Goal: Task Accomplishment & Management: Complete application form

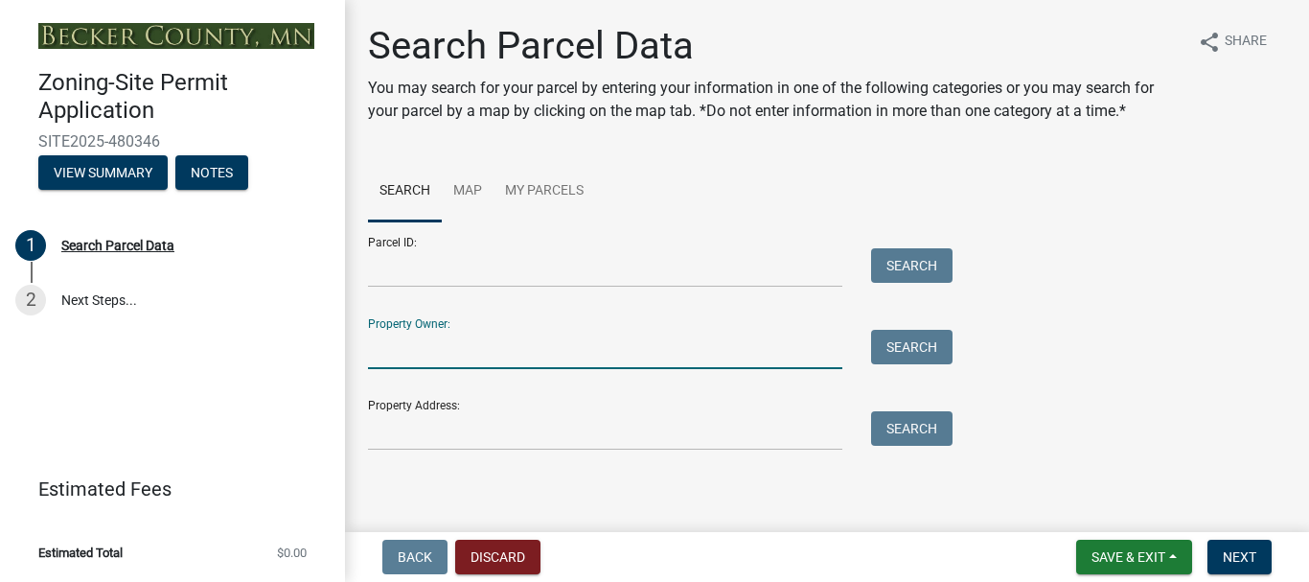
click at [684, 331] on input "Property Owner:" at bounding box center [605, 349] width 474 height 39
type input "badger"
click at [892, 346] on button "Search" at bounding box center [911, 347] width 81 height 34
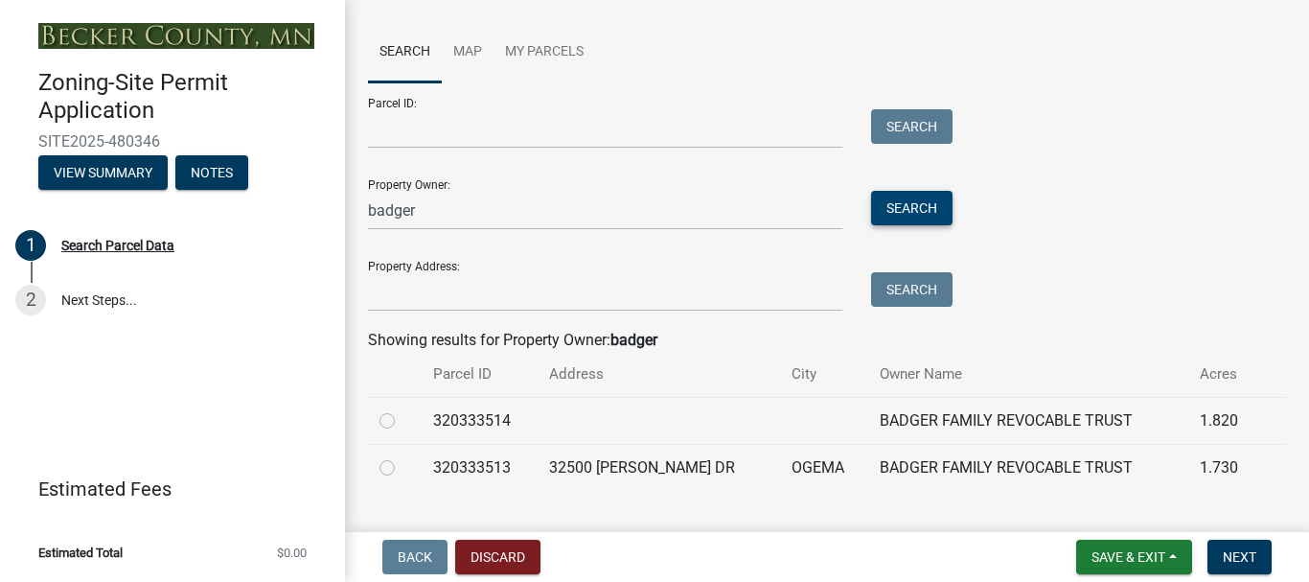
scroll to position [180, 0]
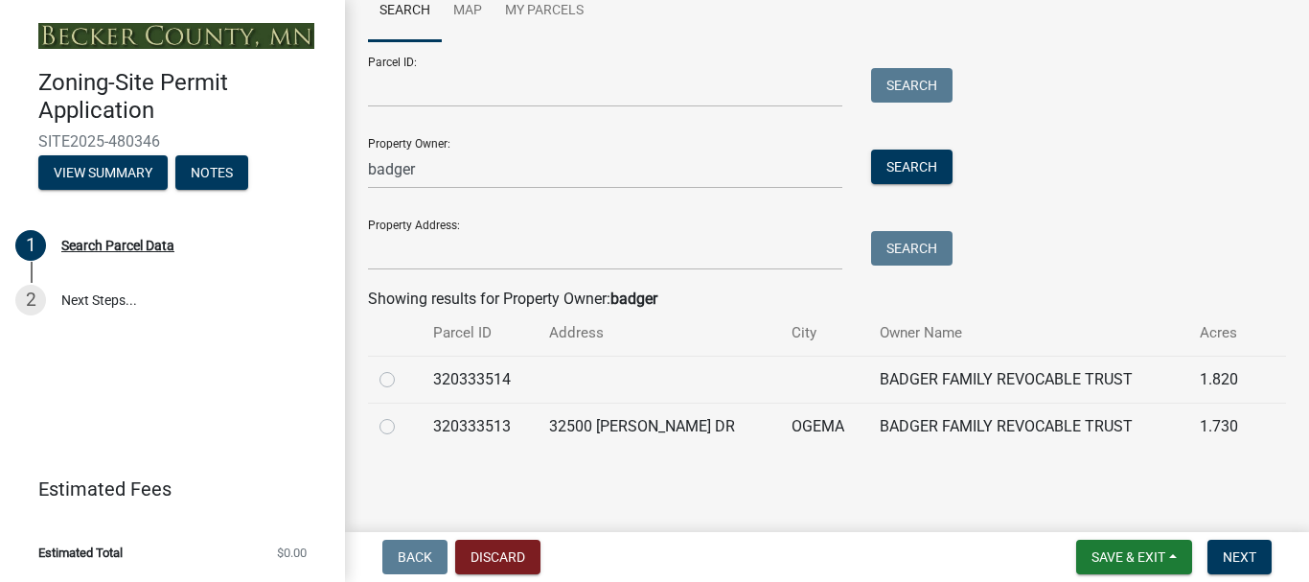
click at [472, 423] on td "320333513" at bounding box center [480, 425] width 117 height 47
click at [402, 415] on label at bounding box center [402, 415] width 0 height 0
click at [402, 427] on input "radio" at bounding box center [408, 421] width 12 height 12
radio input "true"
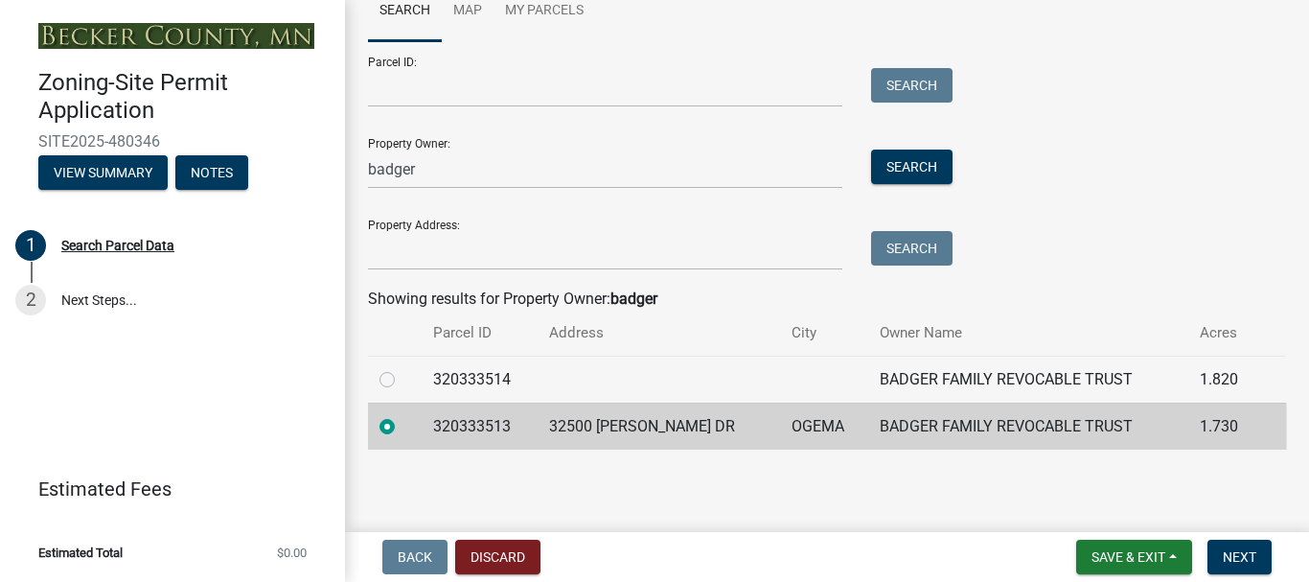
click at [491, 429] on td "320333513" at bounding box center [480, 425] width 117 height 47
click at [938, 433] on td "BADGER FAMILY REVOCABLE TRUST" at bounding box center [1028, 425] width 320 height 47
click at [937, 433] on td "BADGER FAMILY REVOCABLE TRUST" at bounding box center [1028, 425] width 320 height 47
click at [402, 415] on label at bounding box center [402, 415] width 0 height 0
click at [402, 424] on input "radio" at bounding box center [408, 421] width 12 height 12
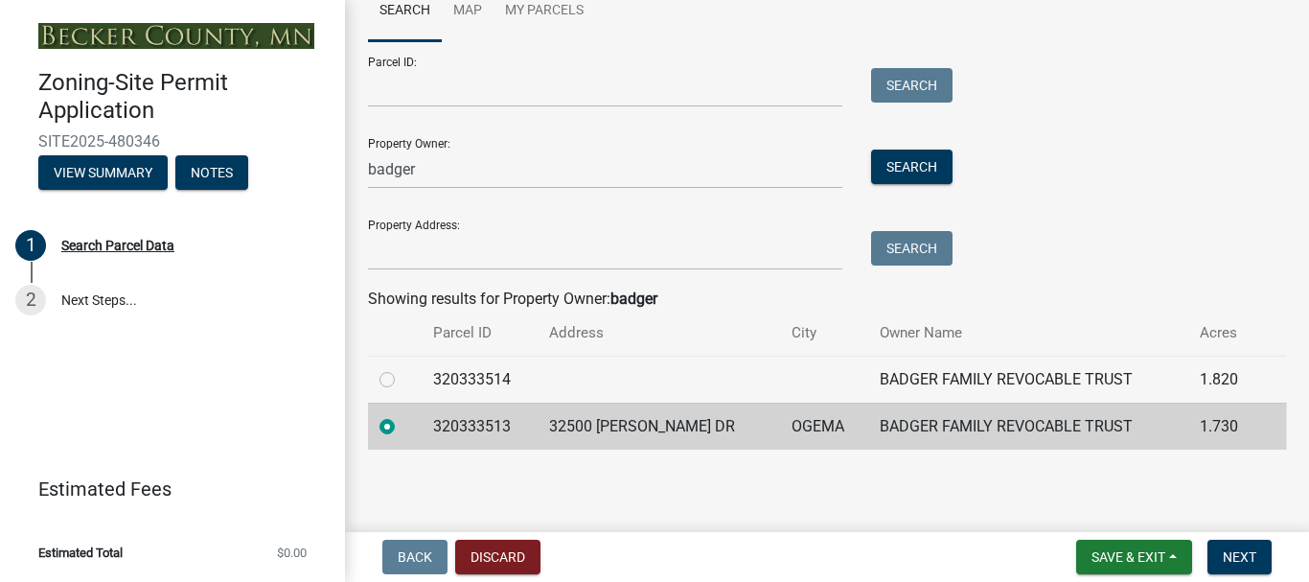
click at [402, 415] on label at bounding box center [402, 415] width 0 height 0
click at [402, 427] on input "radio" at bounding box center [408, 421] width 12 height 12
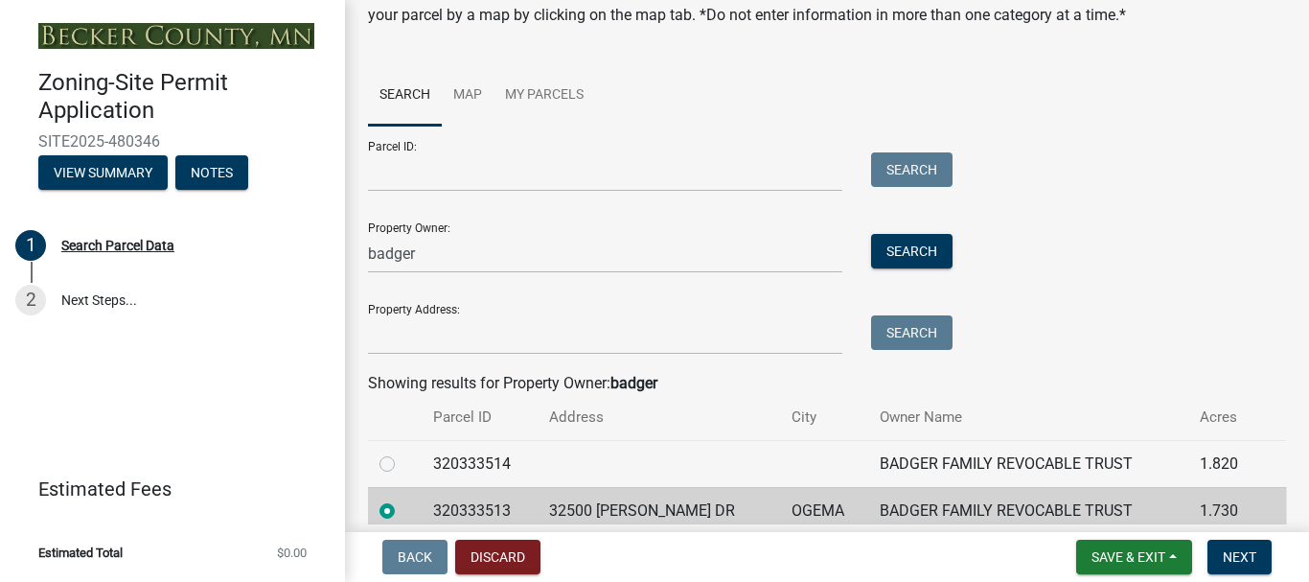
scroll to position [0, 0]
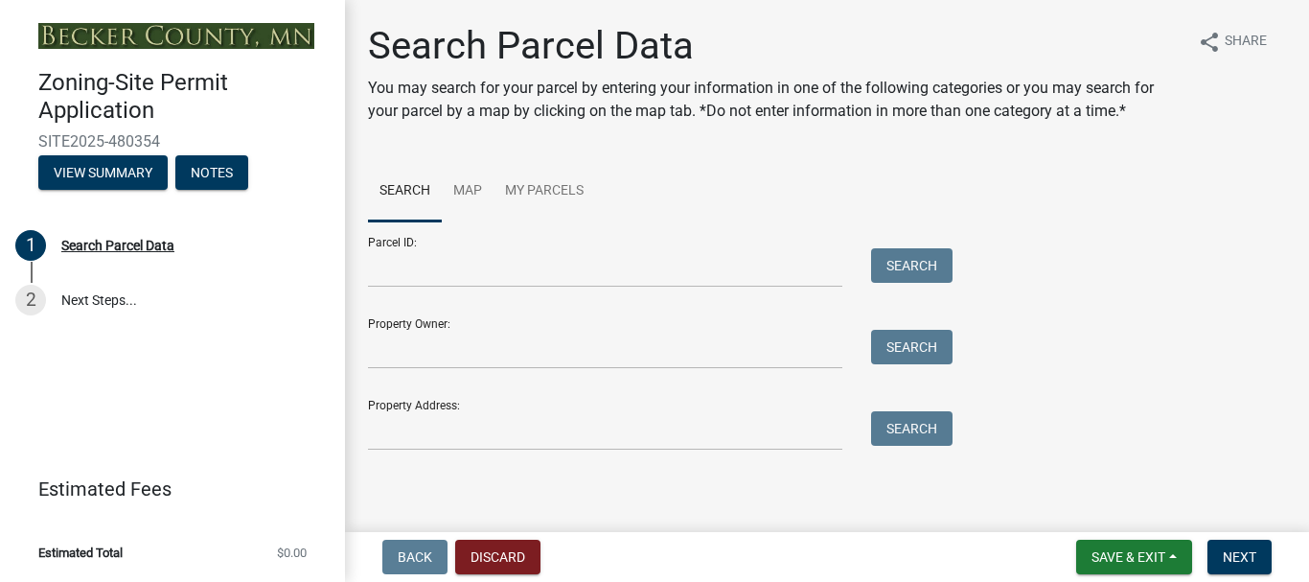
scroll to position [1, 0]
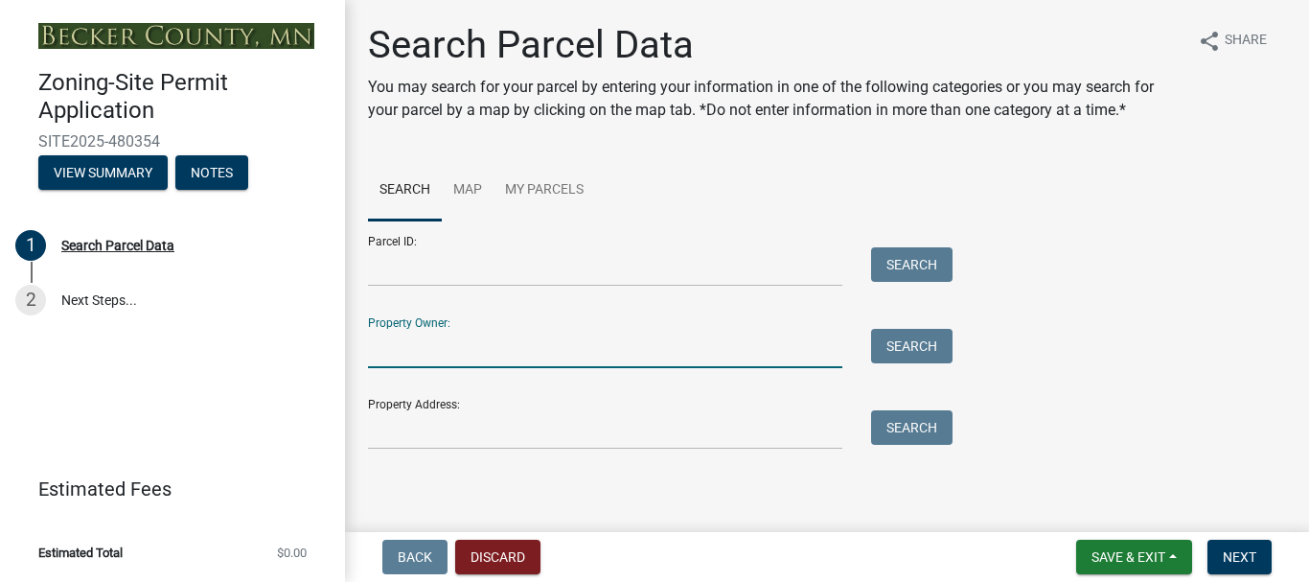
click at [459, 331] on input "Property Owner:" at bounding box center [605, 348] width 474 height 39
type input "badger"
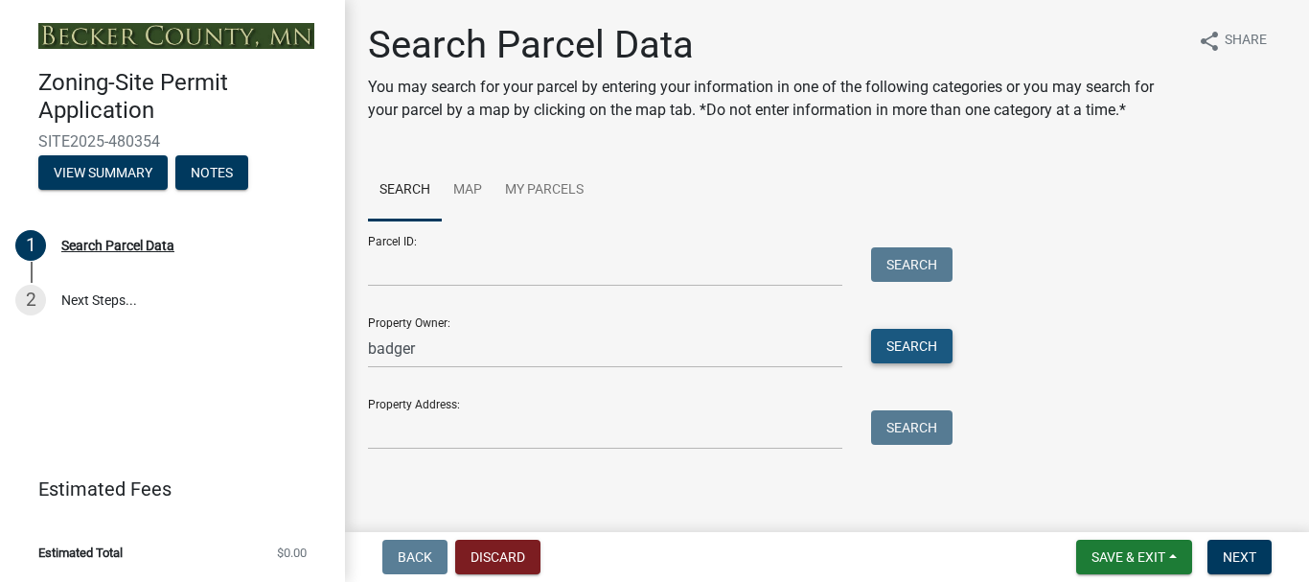
click at [884, 337] on button "Search" at bounding box center [911, 346] width 81 height 34
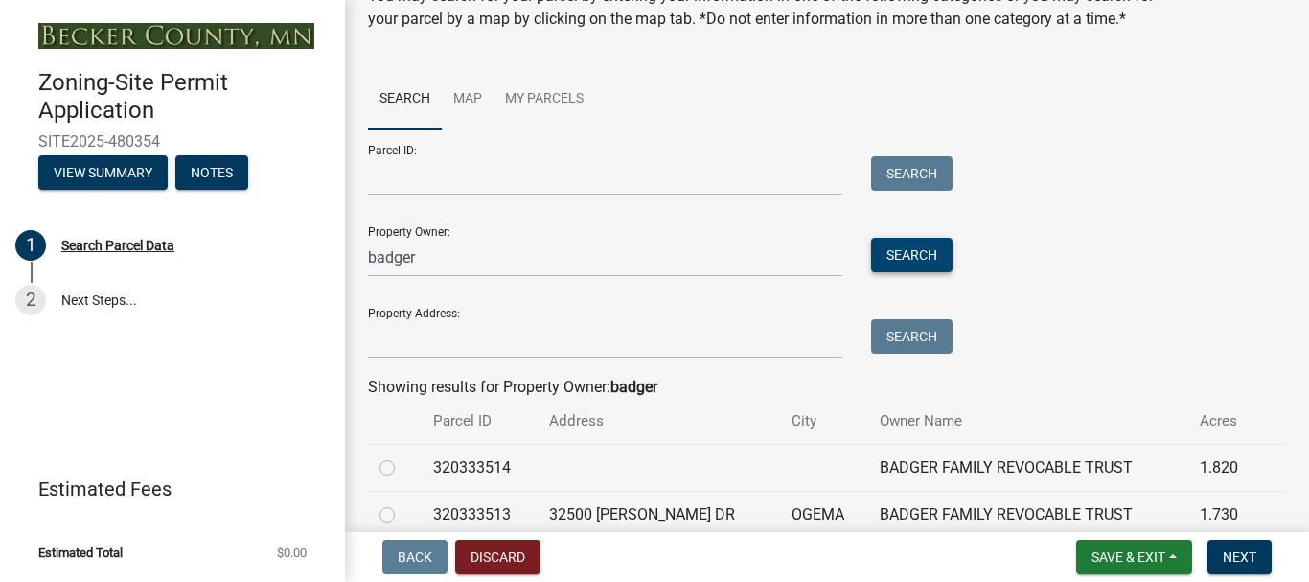
scroll to position [180, 0]
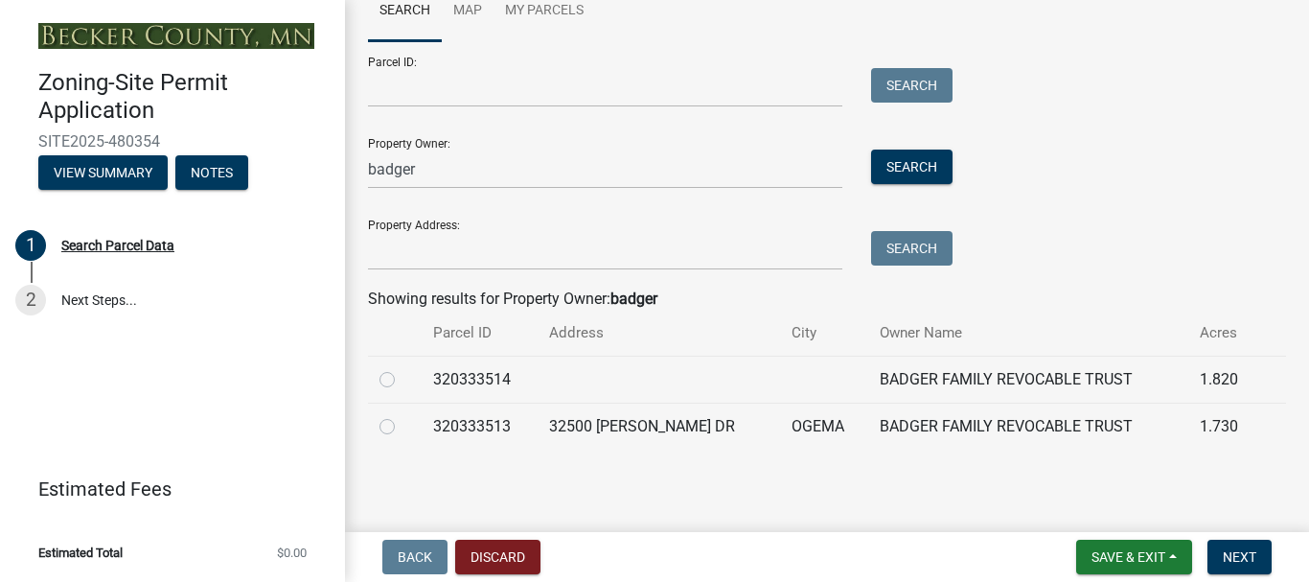
click at [402, 415] on label at bounding box center [402, 415] width 0 height 0
click at [402, 425] on input "radio" at bounding box center [408, 421] width 12 height 12
radio input "true"
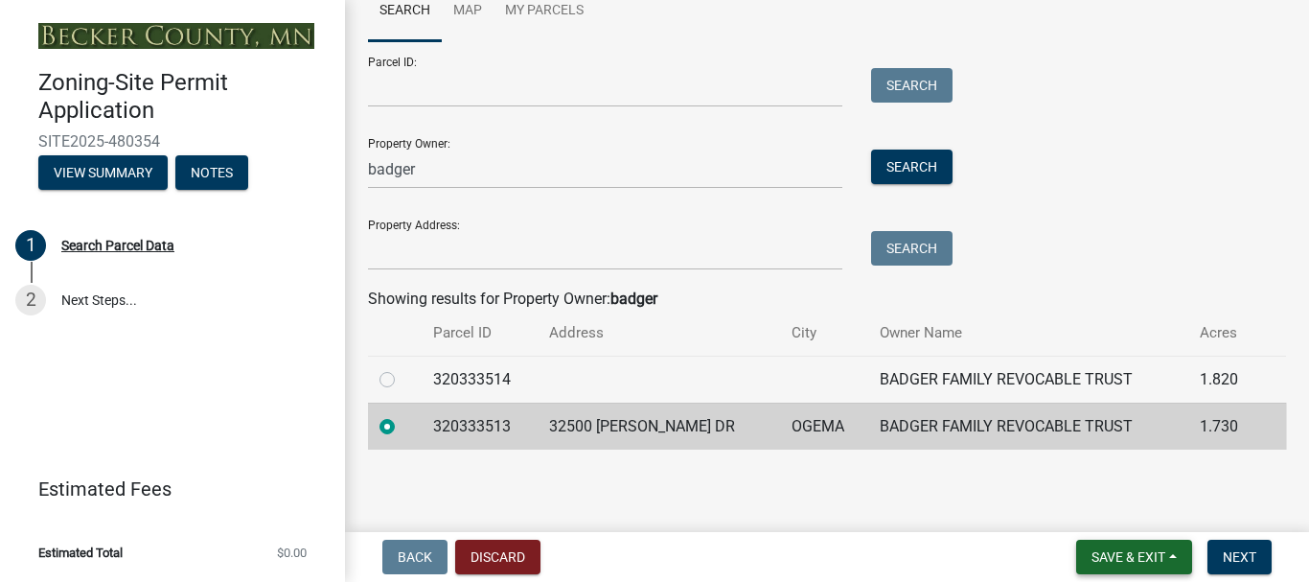
click at [1132, 549] on span "Save & Exit" at bounding box center [1128, 556] width 74 height 15
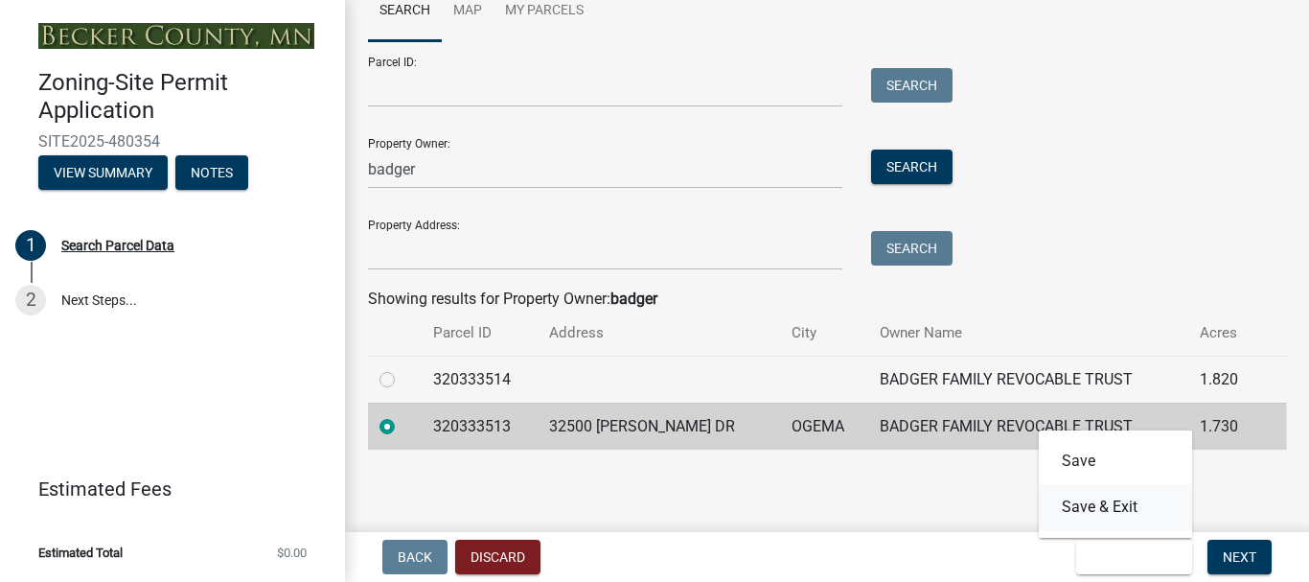
click at [1100, 504] on button "Save & Exit" at bounding box center [1115, 507] width 153 height 46
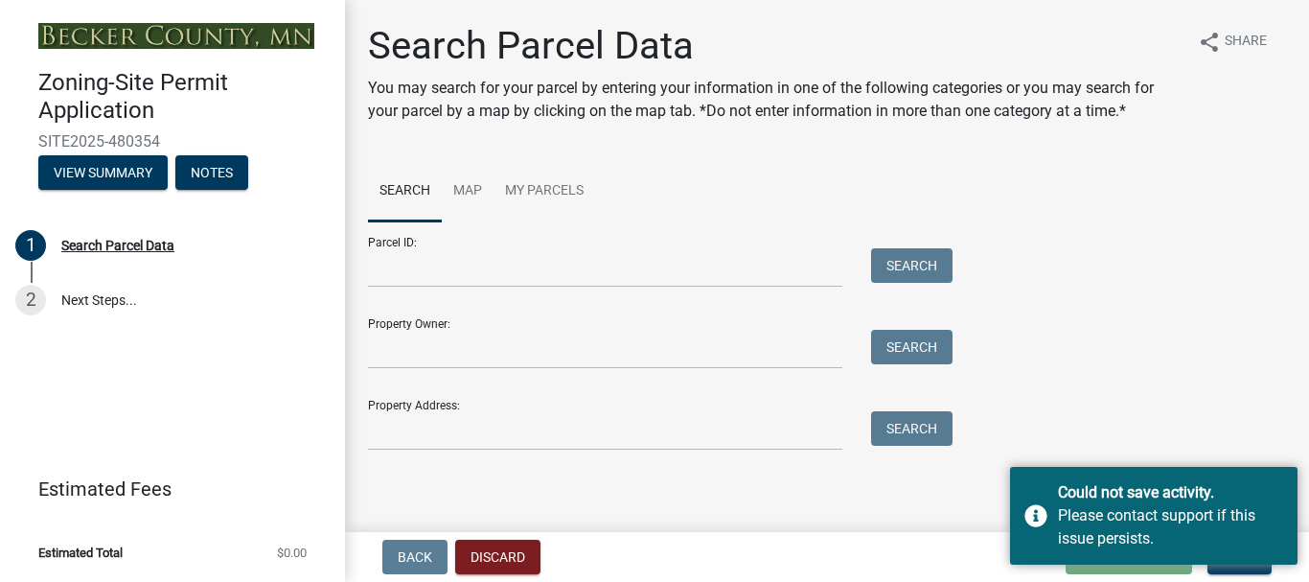
scroll to position [1, 0]
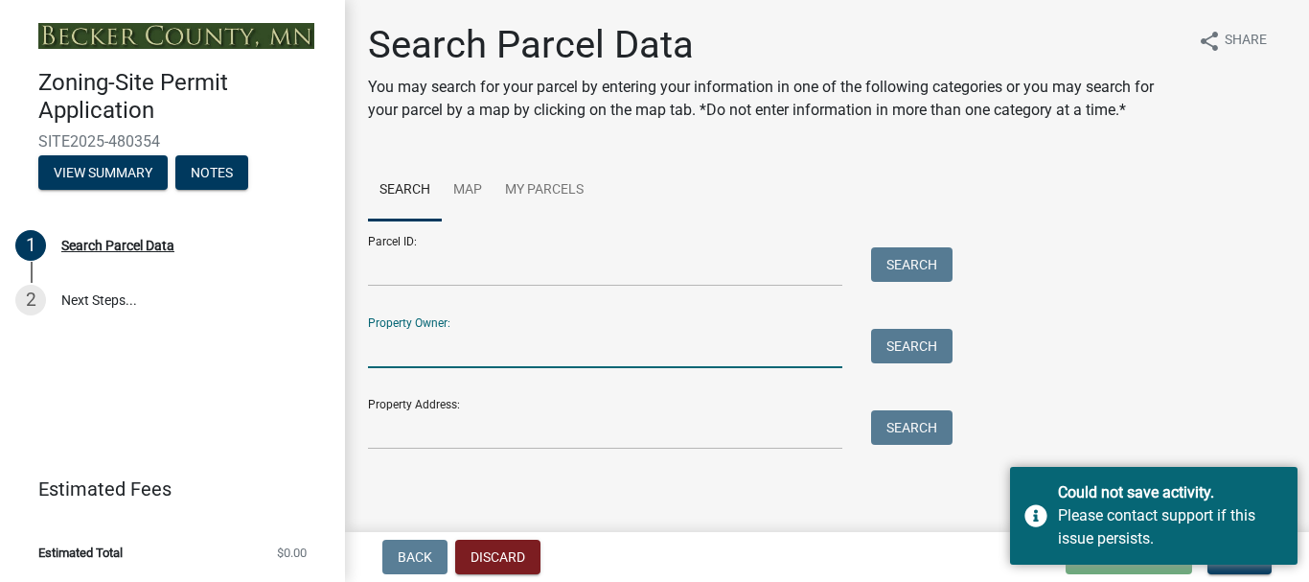
click at [664, 343] on input "Property Owner:" at bounding box center [605, 348] width 474 height 39
type input "badger"
click at [930, 353] on button "Search" at bounding box center [911, 346] width 81 height 34
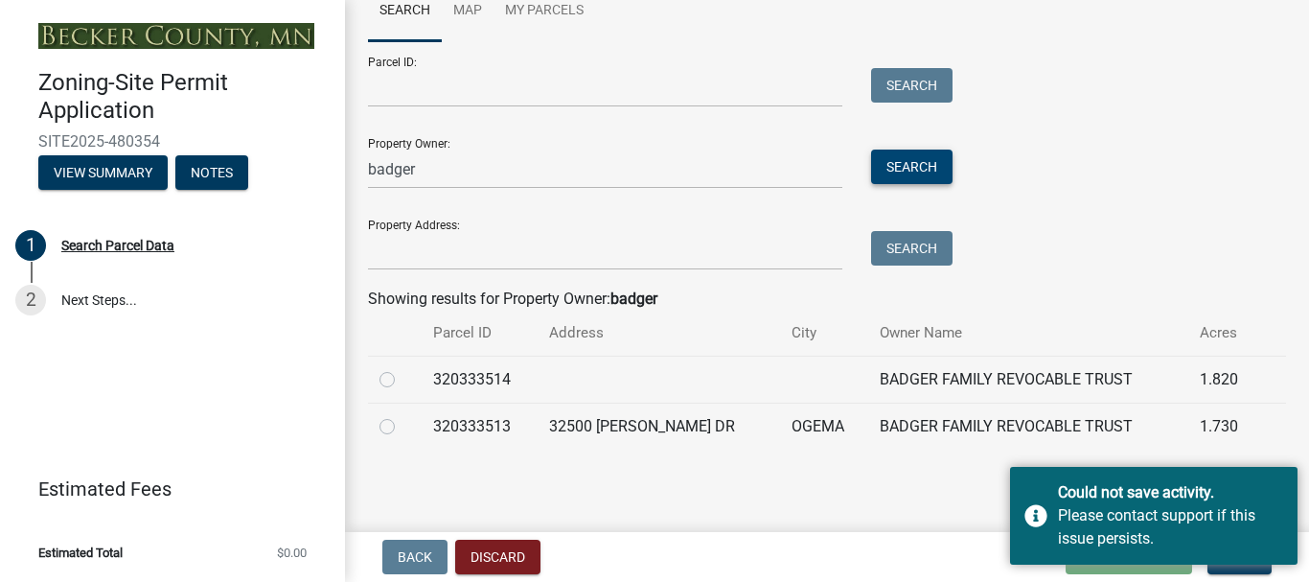
scroll to position [0, 0]
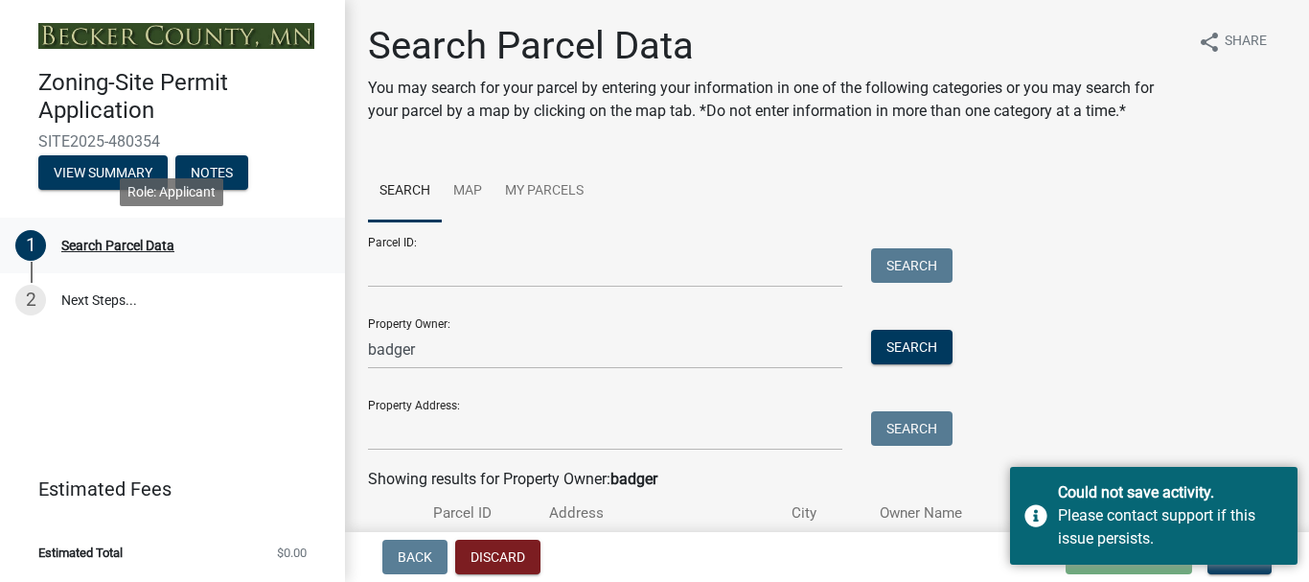
click at [116, 245] on div "Search Parcel Data" at bounding box center [117, 245] width 113 height 13
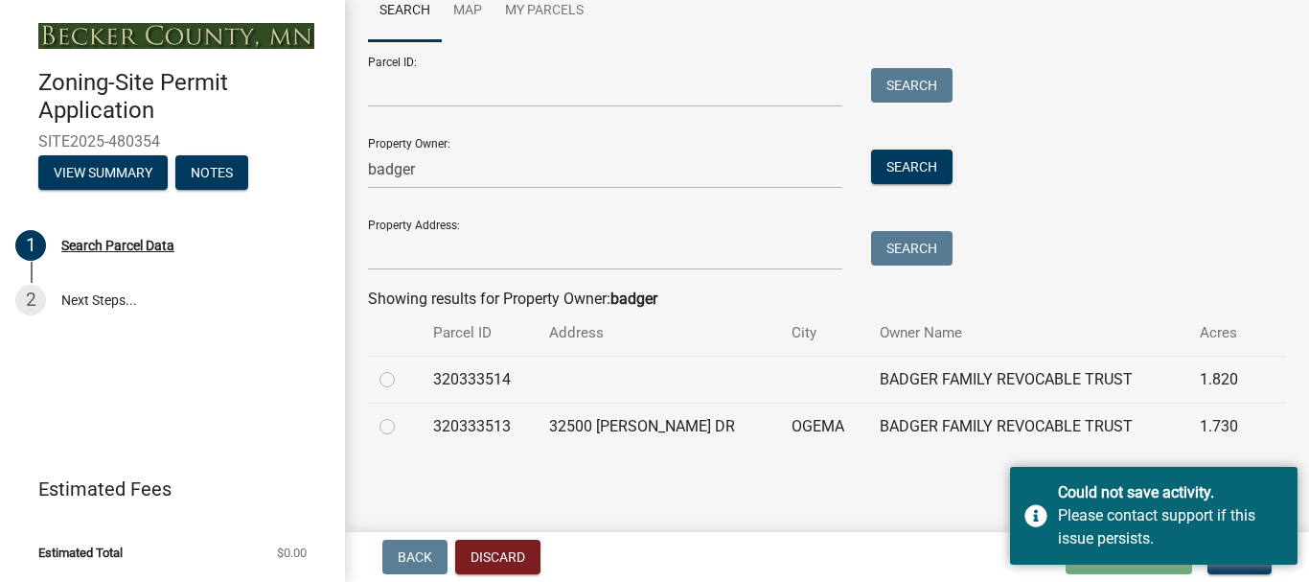
click at [402, 415] on label at bounding box center [402, 415] width 0 height 0
click at [402, 427] on input "radio" at bounding box center [408, 421] width 12 height 12
radio input "true"
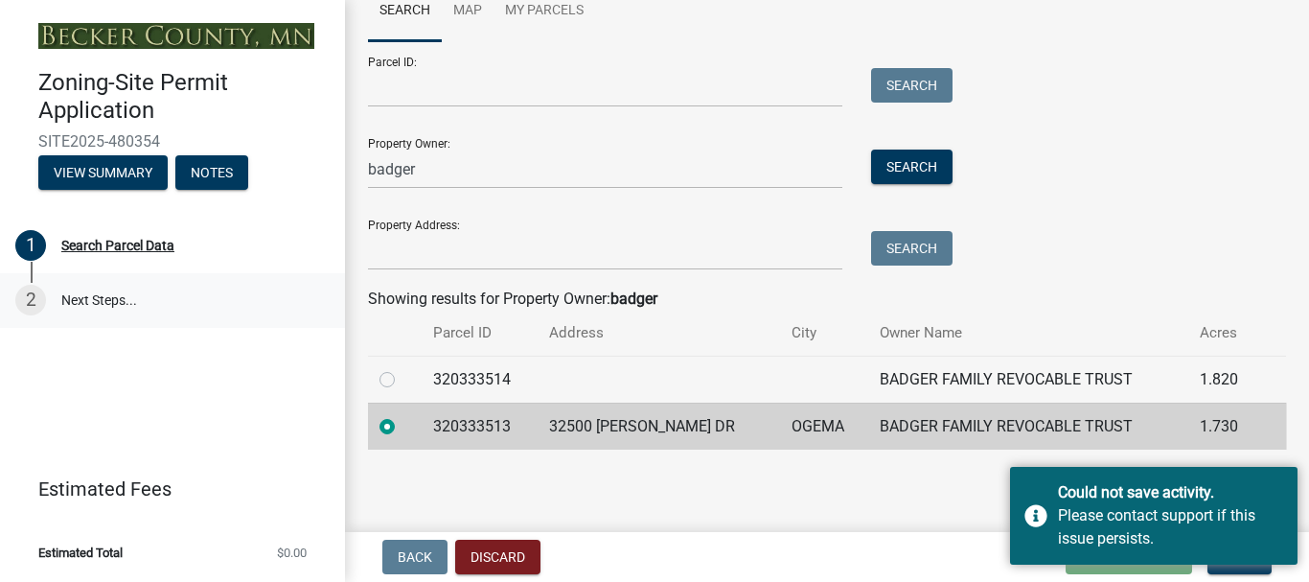
click at [108, 303] on link "2 Next Steps..." at bounding box center [172, 301] width 345 height 56
click at [34, 304] on div "2" at bounding box center [30, 300] width 31 height 31
click at [827, 506] on main "Search Parcel Data You may search for your parcel by entering your information …" at bounding box center [827, 262] width 964 height 524
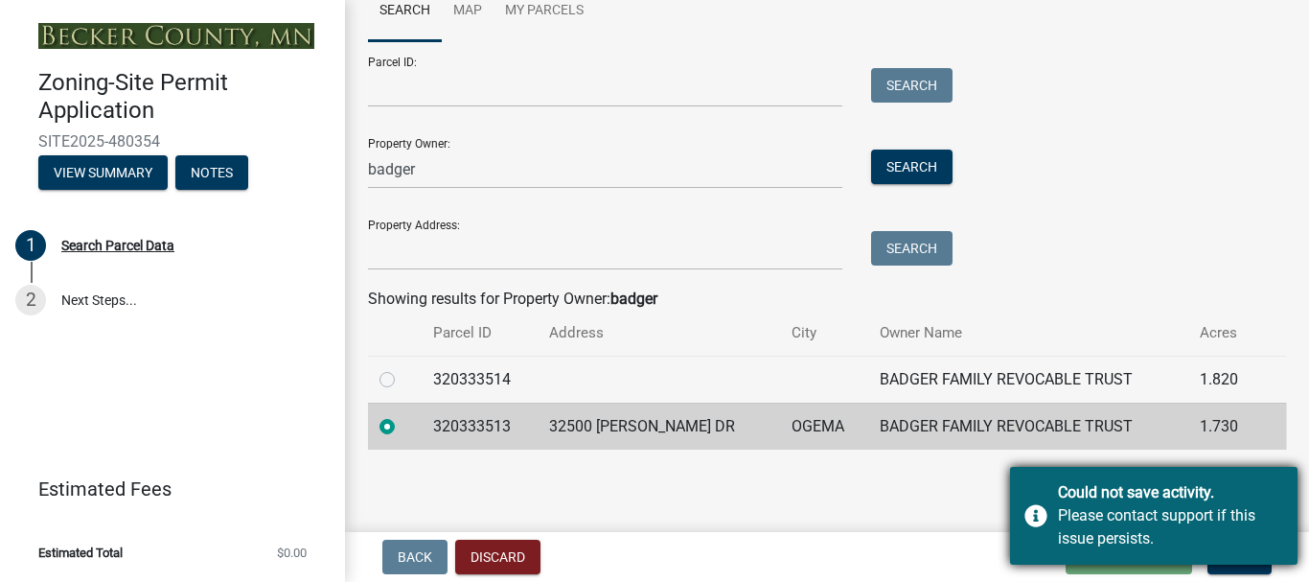
click at [1069, 519] on div "Please contact support if this issue persists." at bounding box center [1170, 527] width 225 height 46
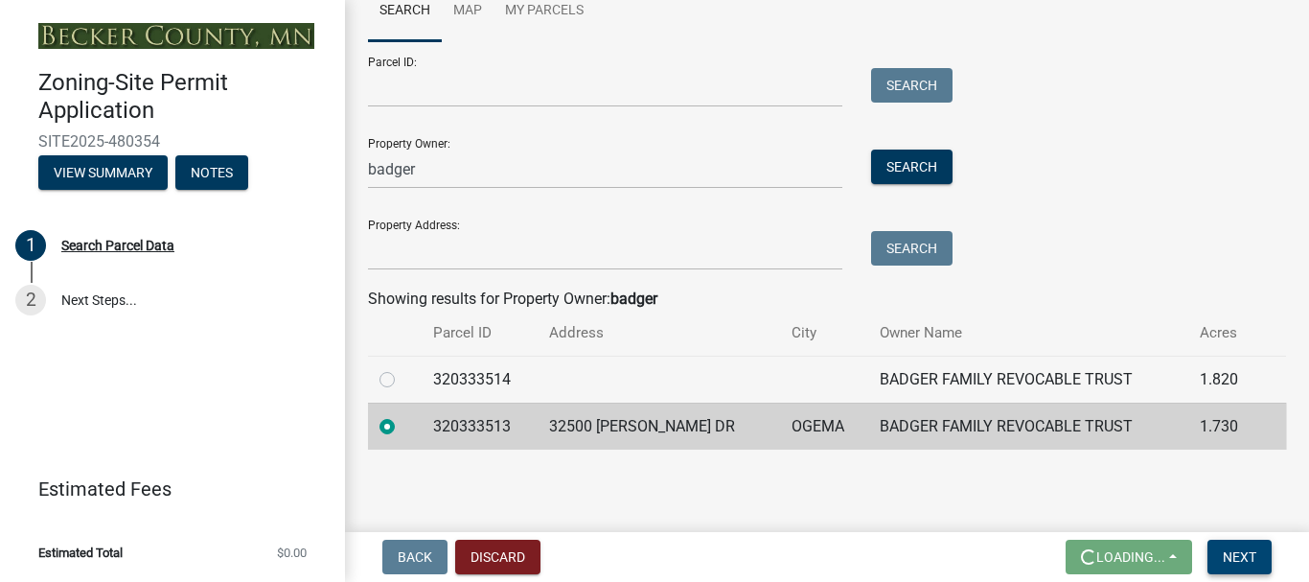
click at [1233, 553] on span "Next" at bounding box center [1240, 556] width 34 height 15
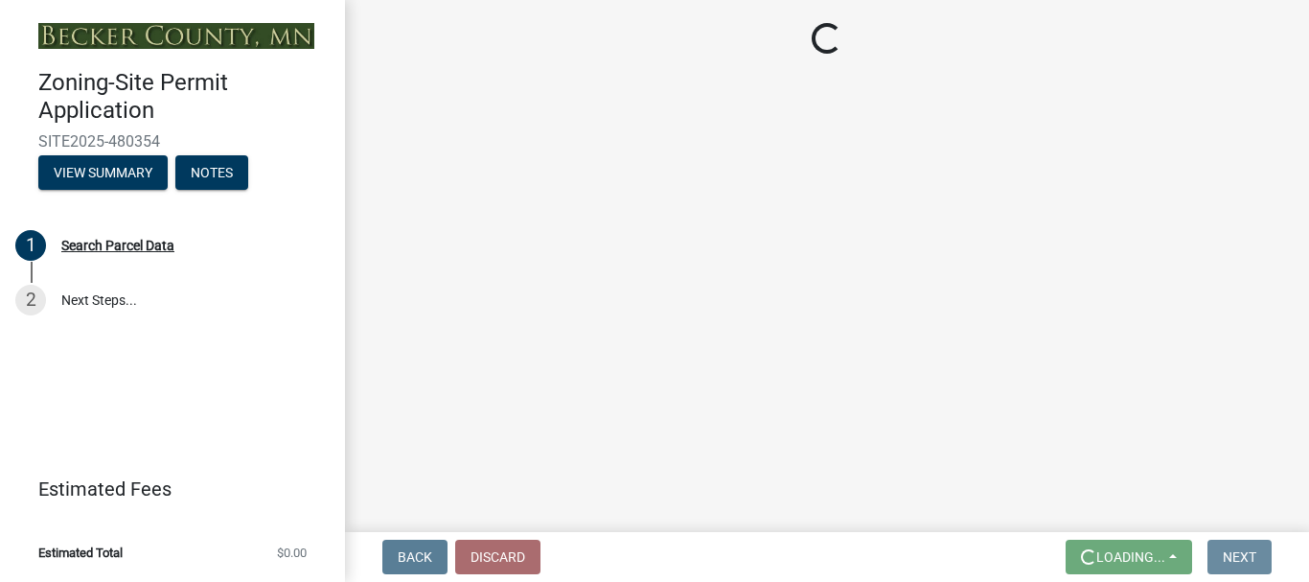
scroll to position [0, 0]
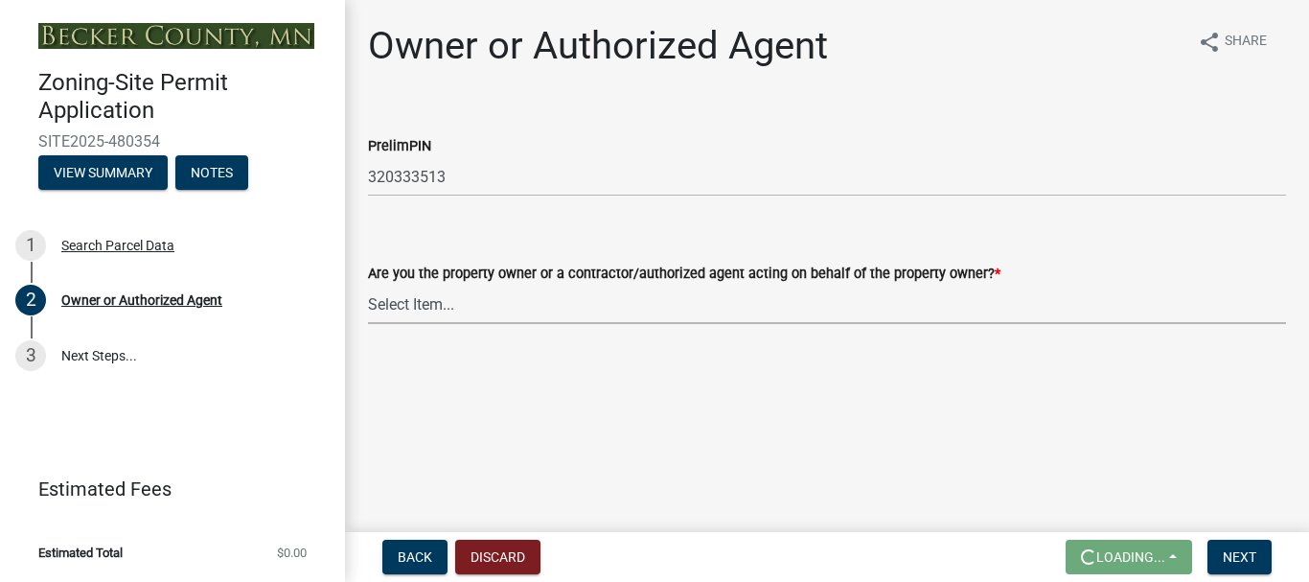
click at [420, 306] on select "Select Item... Property Owner Authorized Agent" at bounding box center [827, 304] width 918 height 39
click at [368, 285] on select "Select Item... Property Owner Authorized Agent" at bounding box center [827, 304] width 918 height 39
select select "3c674549-ed69-405f-b795-9fa3f7d47d9d"
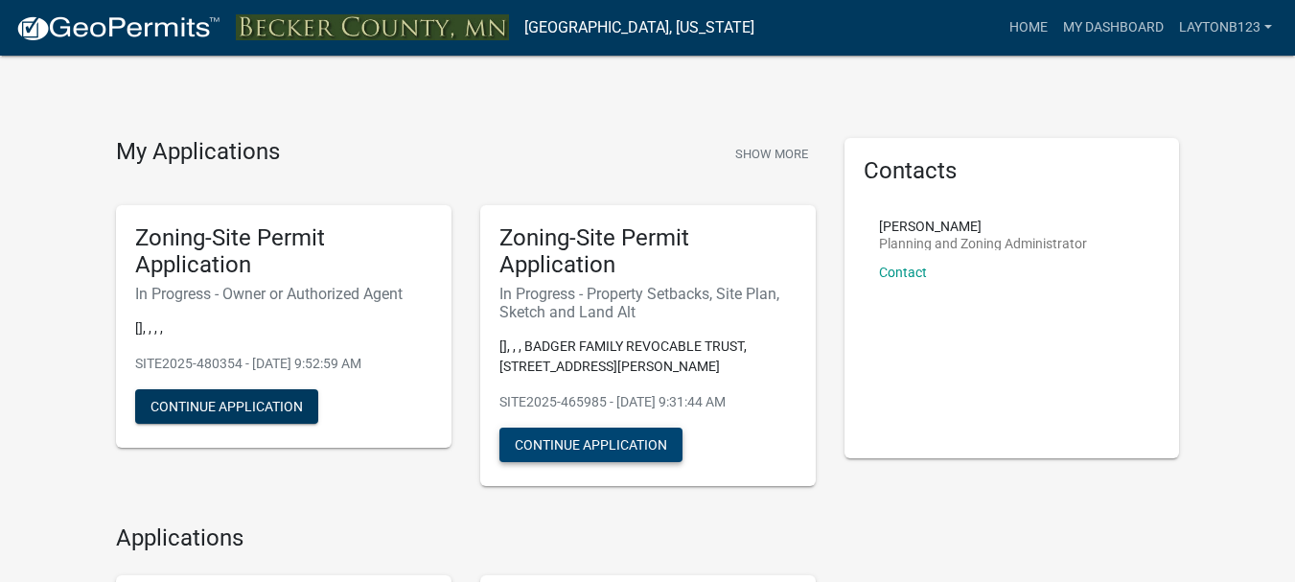
click at [605, 437] on button "Continue Application" at bounding box center [590, 444] width 183 height 34
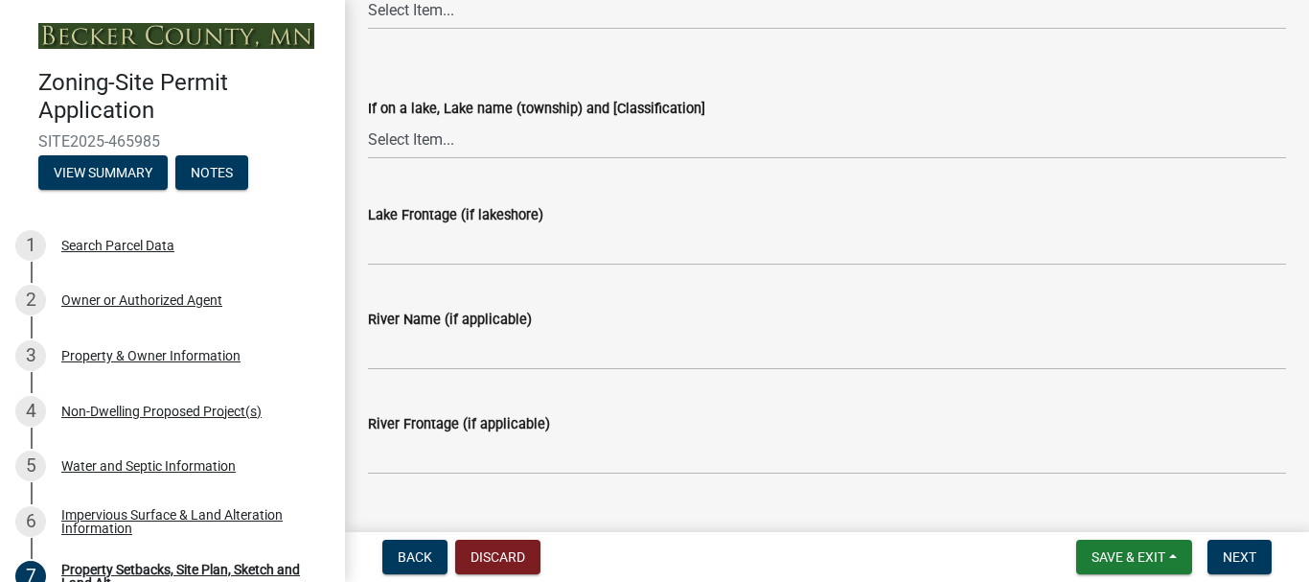
scroll to position [1917, 0]
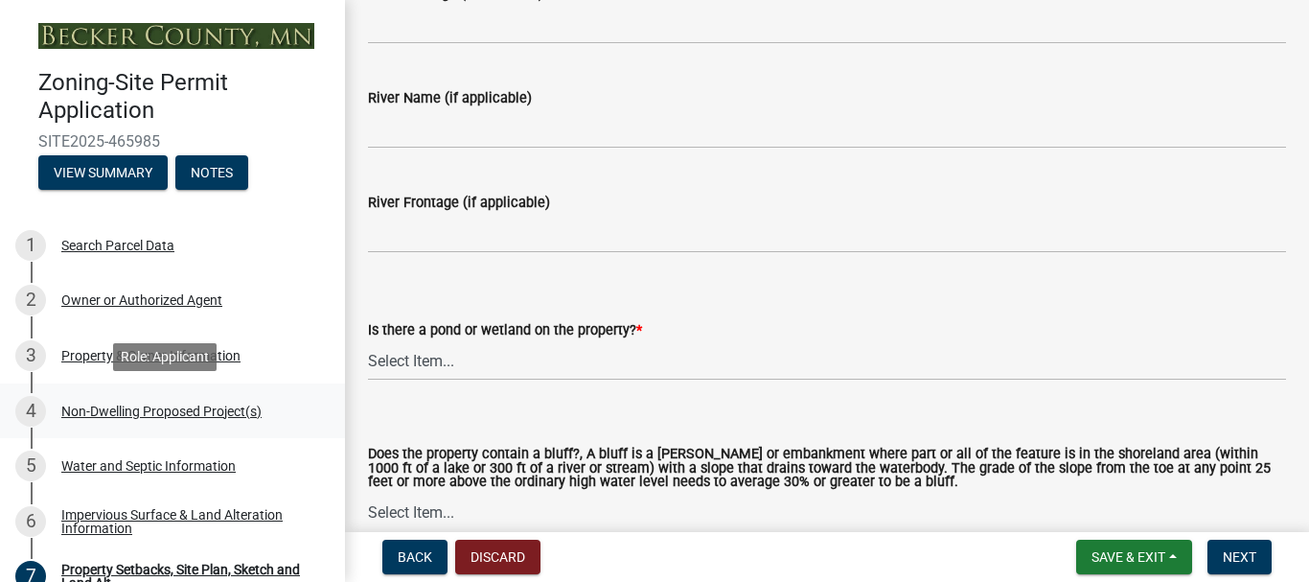
click at [175, 405] on div "Non-Dwelling Proposed Project(s)" at bounding box center [161, 410] width 200 height 13
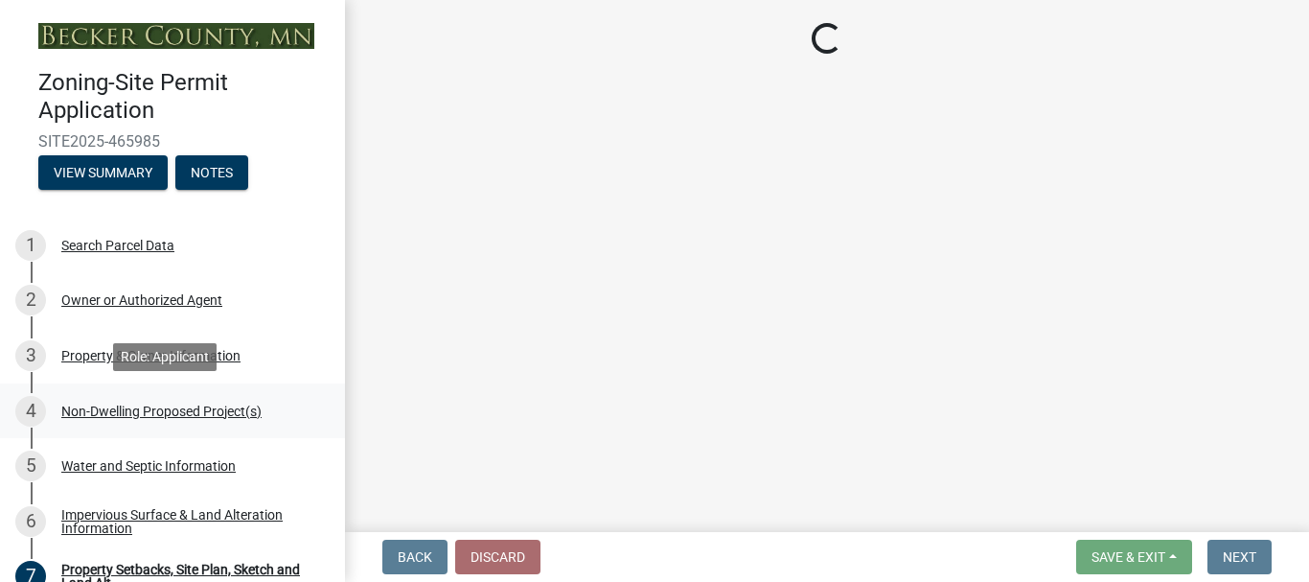
select select "6ced1b54-2913-4dbf-9776-23baa6524e46"
select select "cf118f3b-6469-426f-b247-8aeebfb0198d"
select select "ae391dbd-f41d-43ca-bdf1-092bd9136923"
select select "258cbdbc-8629-455d-9fed-6a57bf82144e"
select select "a9a8393f-3c28-47b8-b6d9-84c94641c3fc"
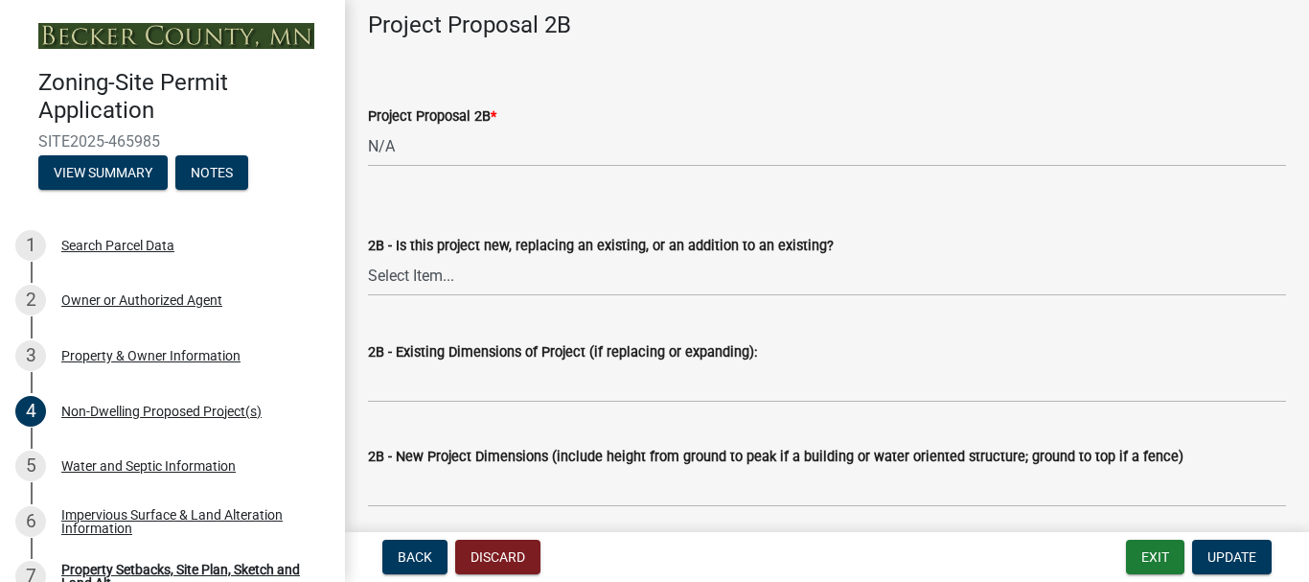
scroll to position [1725, 0]
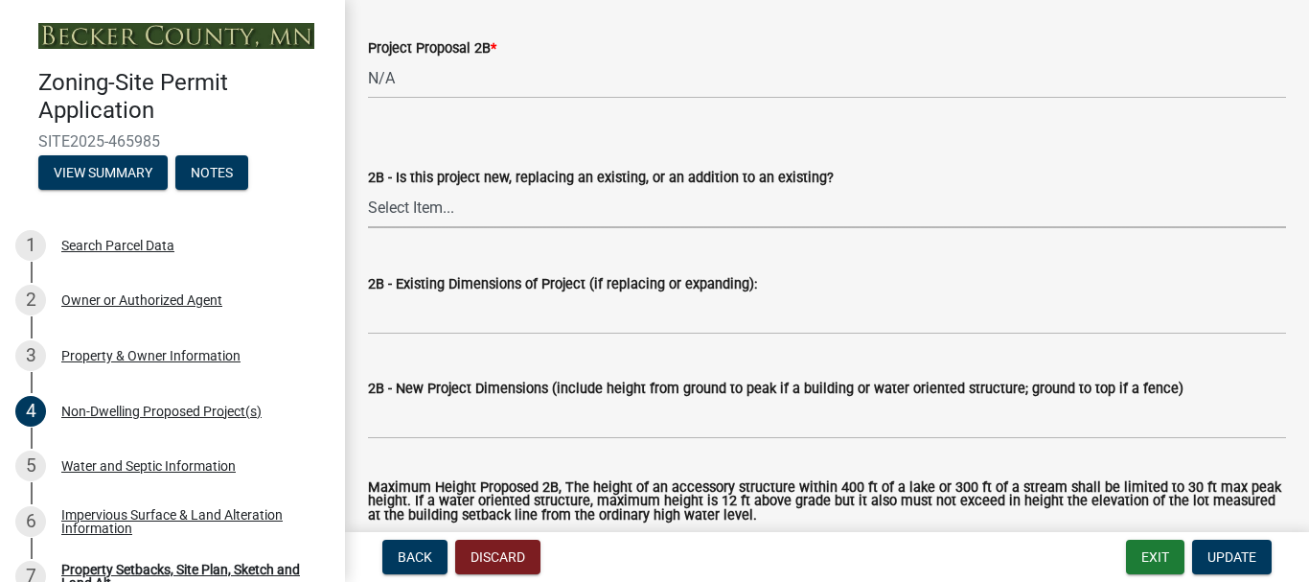
click at [410, 213] on select "Select Item... New to Property (new or used structure) Relocating/moving existi…" at bounding box center [827, 208] width 918 height 39
click at [368, 190] on select "Select Item... New to Property (new or used structure) Relocating/moving existi…" at bounding box center [827, 208] width 918 height 39
select select "00898f61-7ba8-49f3-9ca7-7e396e8a7c45"
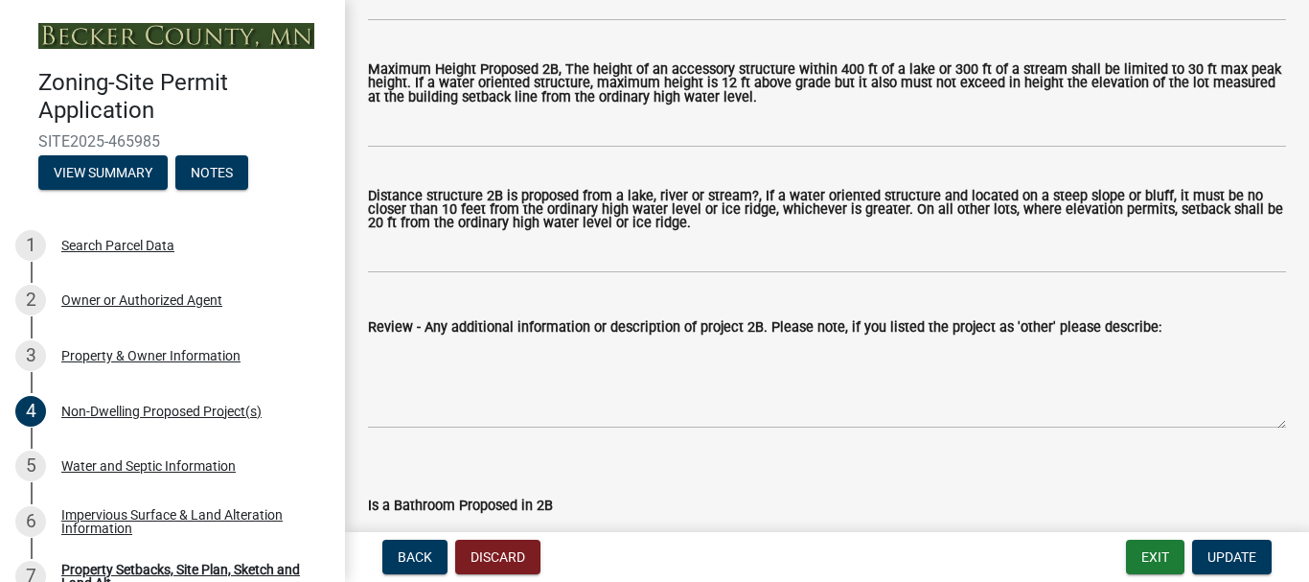
scroll to position [2108, 0]
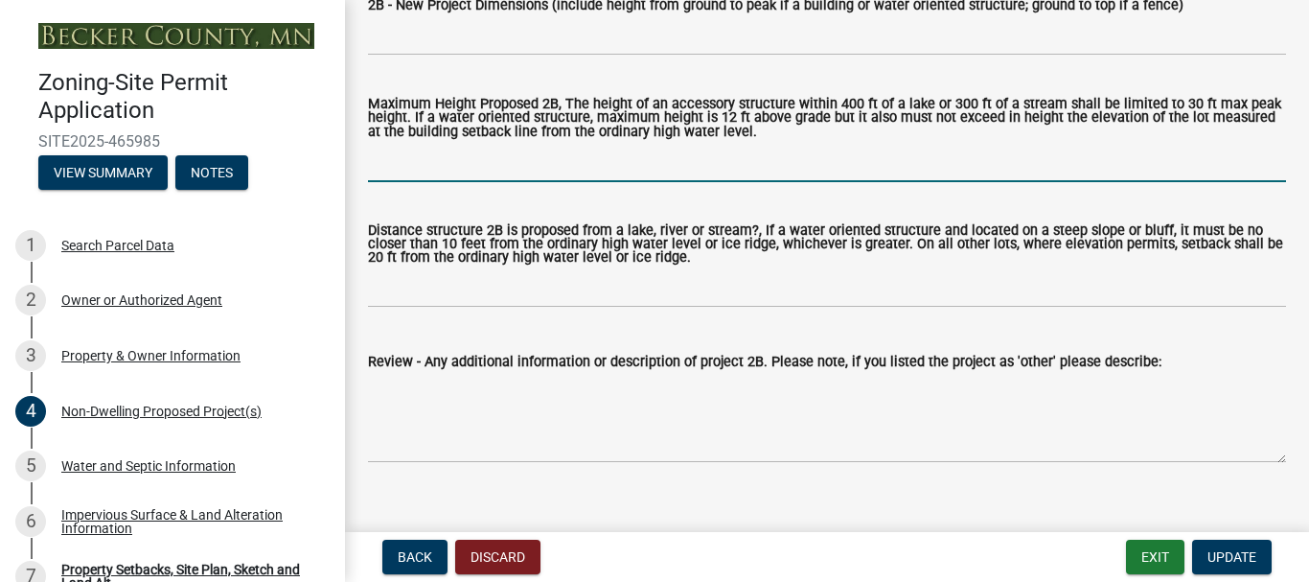
click at [470, 172] on input "Maximum Height Proposed 2B, The height of an accessory structure within 400 ft …" at bounding box center [827, 162] width 918 height 39
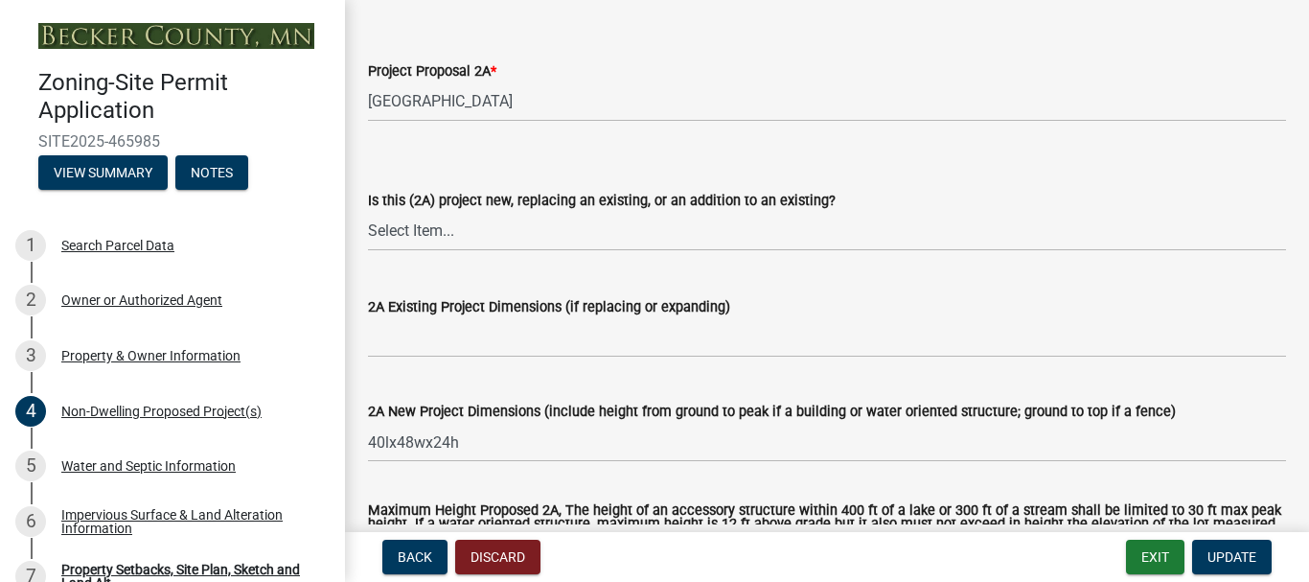
scroll to position [479, 0]
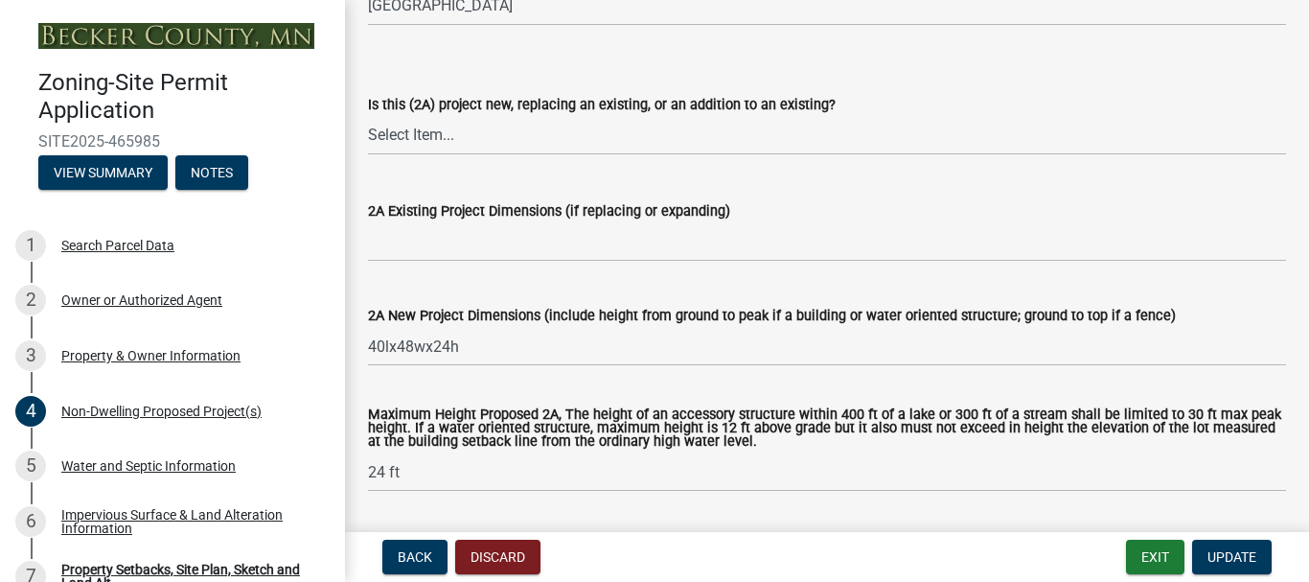
type input "24"
click at [408, 134] on select "Select Item... New to Property (new or used structure) Relocating/moving existi…" at bounding box center [827, 135] width 918 height 39
click at [368, 116] on select "Select Item... New to Property (new or used structure) Relocating/moving existi…" at bounding box center [827, 135] width 918 height 39
select select "3a2d96d3-fd69-4ed9-bae4-7a5aa03a7e58"
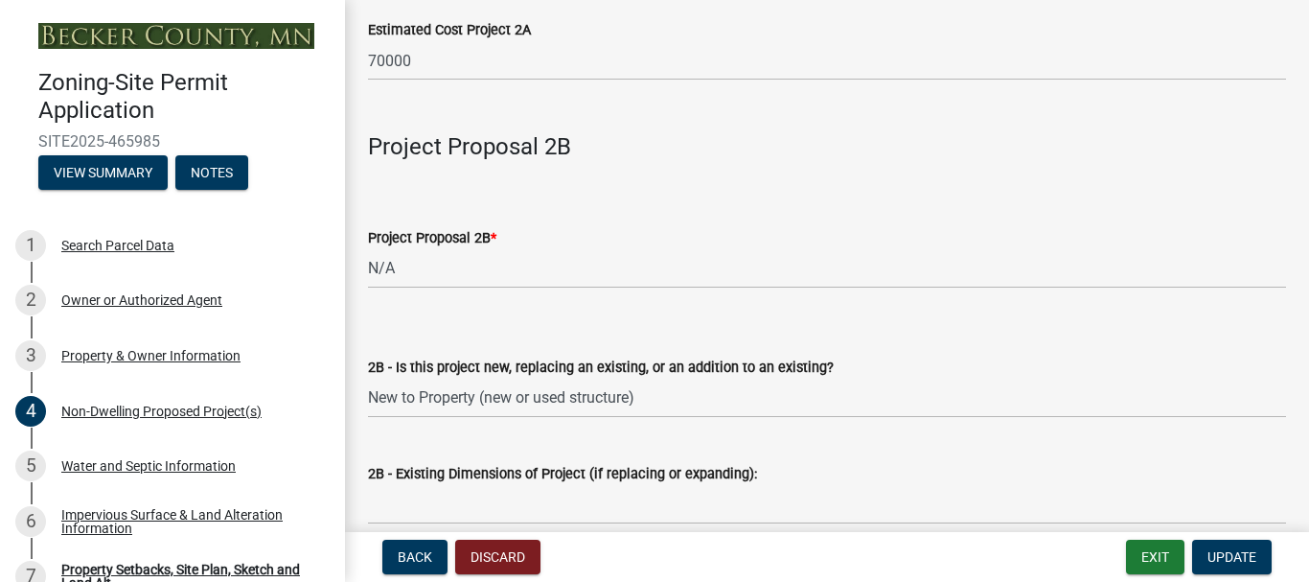
scroll to position [1533, 0]
click at [416, 391] on select "Select Item... New to Property (new or used structure) Relocating/moving existi…" at bounding box center [827, 399] width 918 height 39
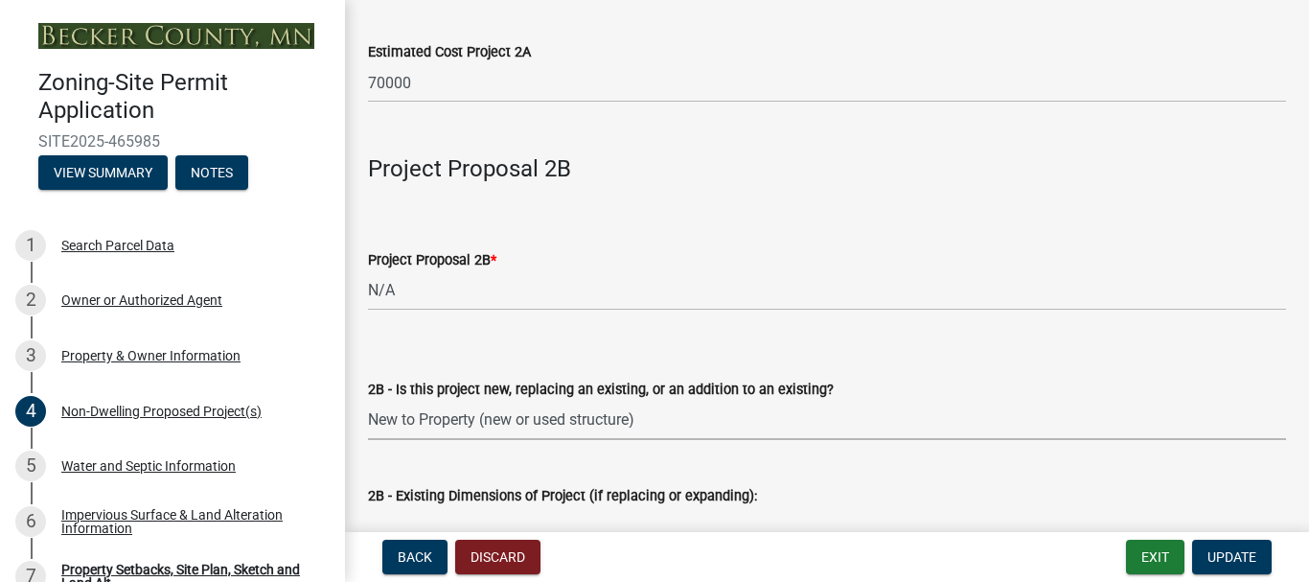
scroll to position [1725, 0]
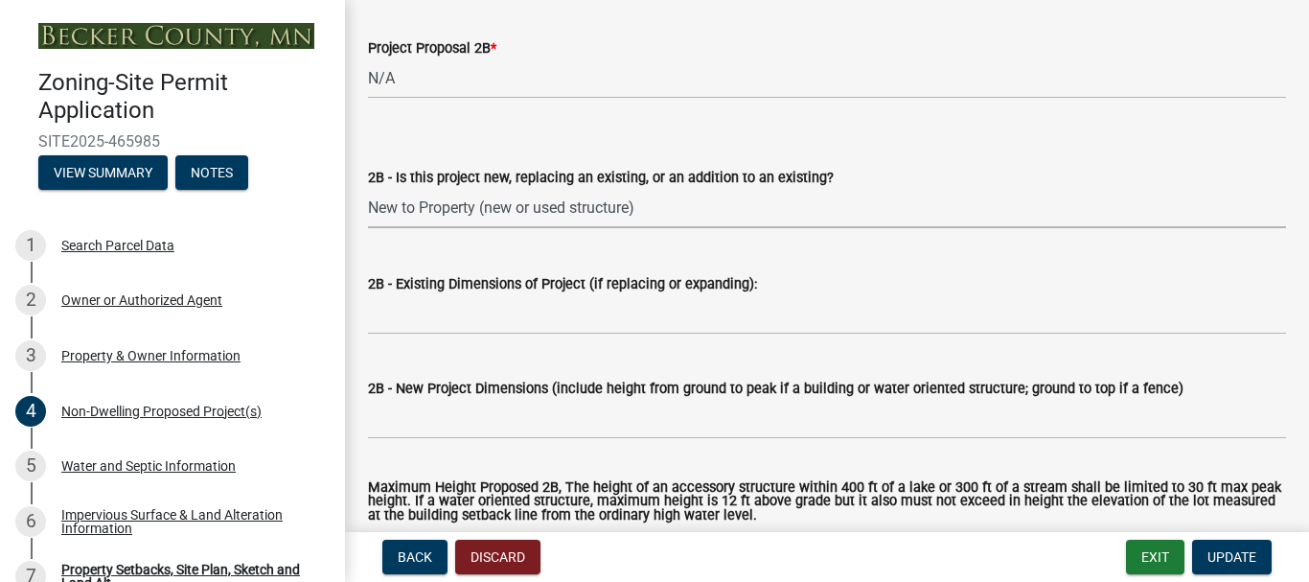
click at [539, 214] on select "Select Item... New to Property (new or used structure) Relocating/moving existi…" at bounding box center [827, 208] width 918 height 39
click at [646, 210] on select "Select Item... New to Property (new or used structure) Relocating/moving existi…" at bounding box center [827, 208] width 918 height 39
click at [646, 211] on select "Select Item... New to Property (new or used structure) Relocating/moving existi…" at bounding box center [827, 208] width 918 height 39
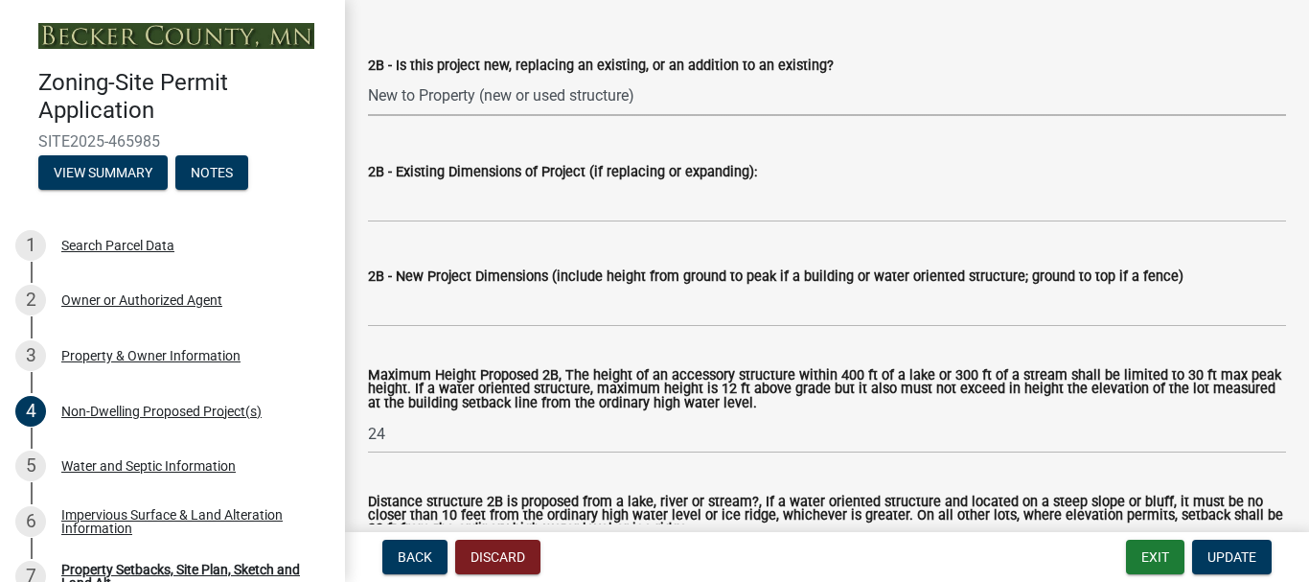
scroll to position [2108, 0]
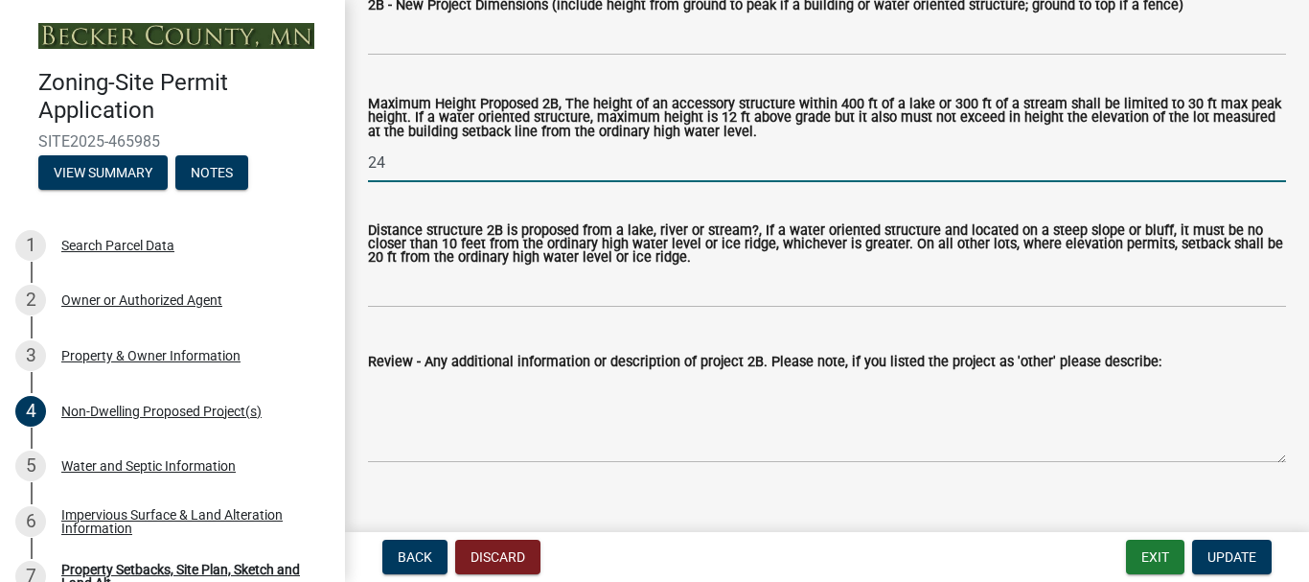
click at [432, 161] on input "24" at bounding box center [827, 162] width 918 height 39
type input "2"
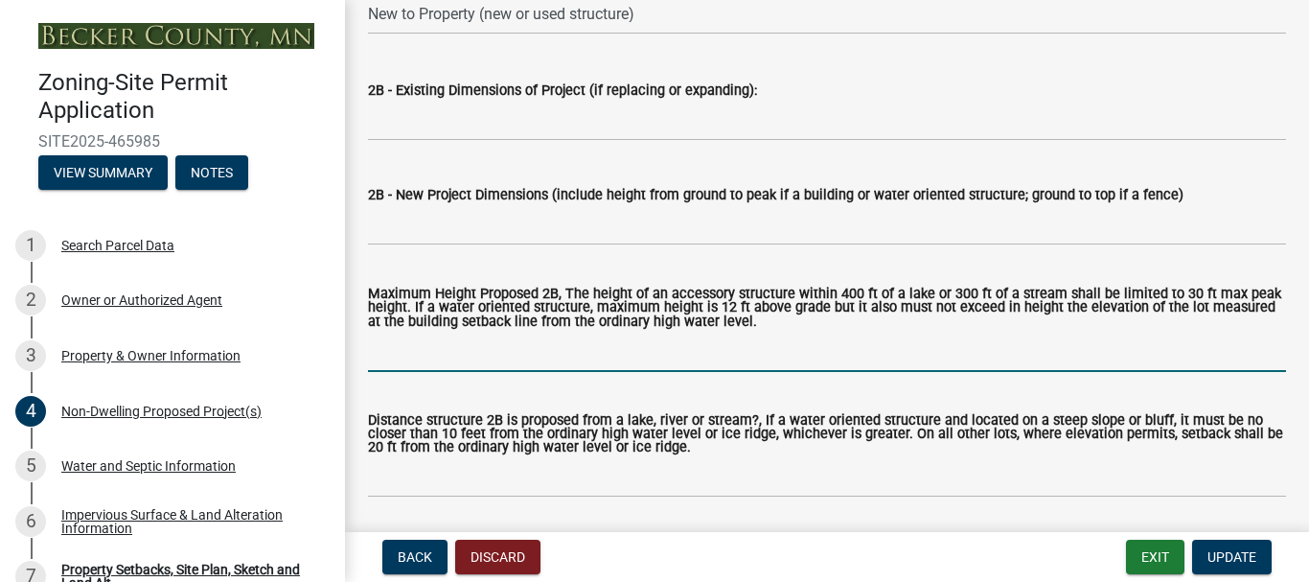
scroll to position [1917, 0]
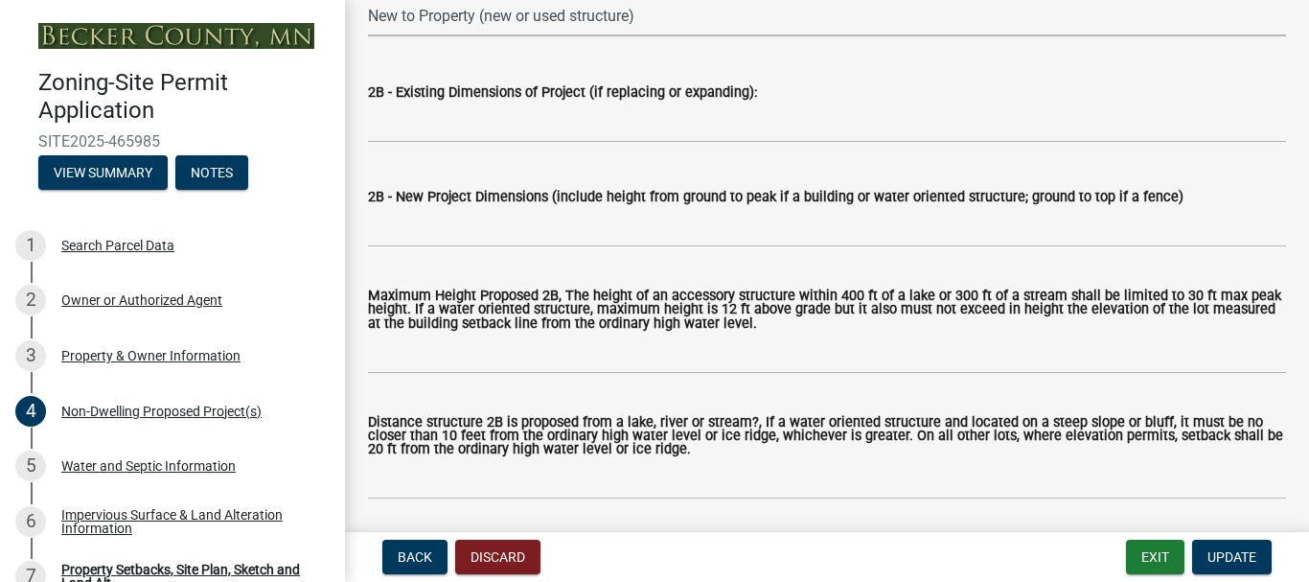
click at [674, 12] on select "Select Item... New to Property (new or used structure) Relocating/moving existi…" at bounding box center [827, 16] width 918 height 39
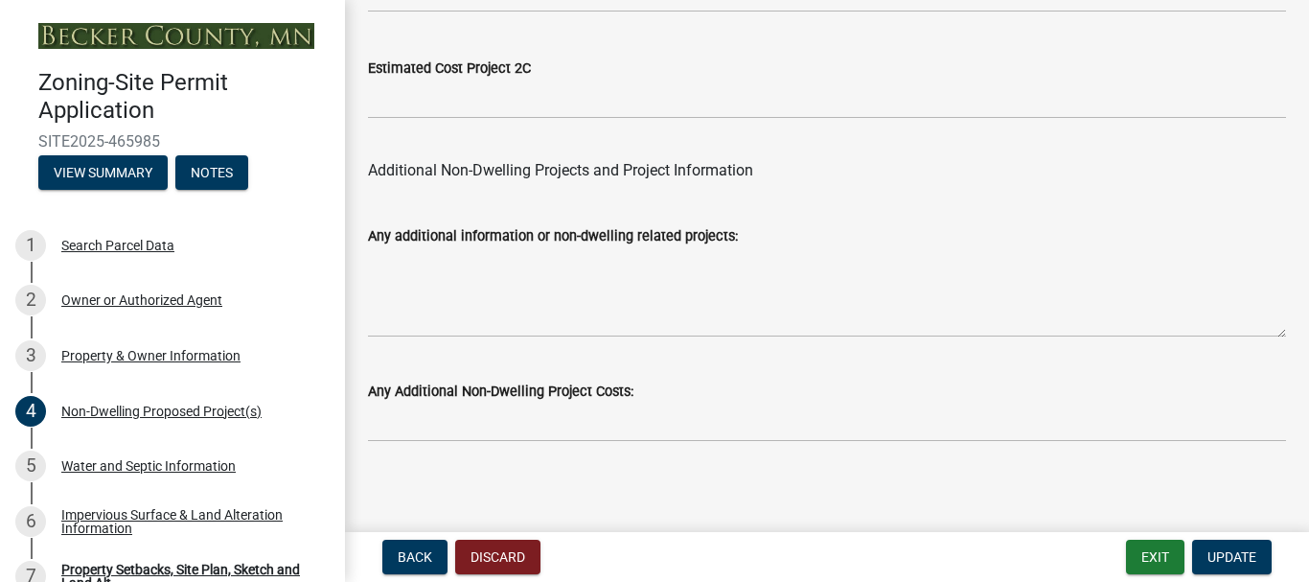
scroll to position [4150, 0]
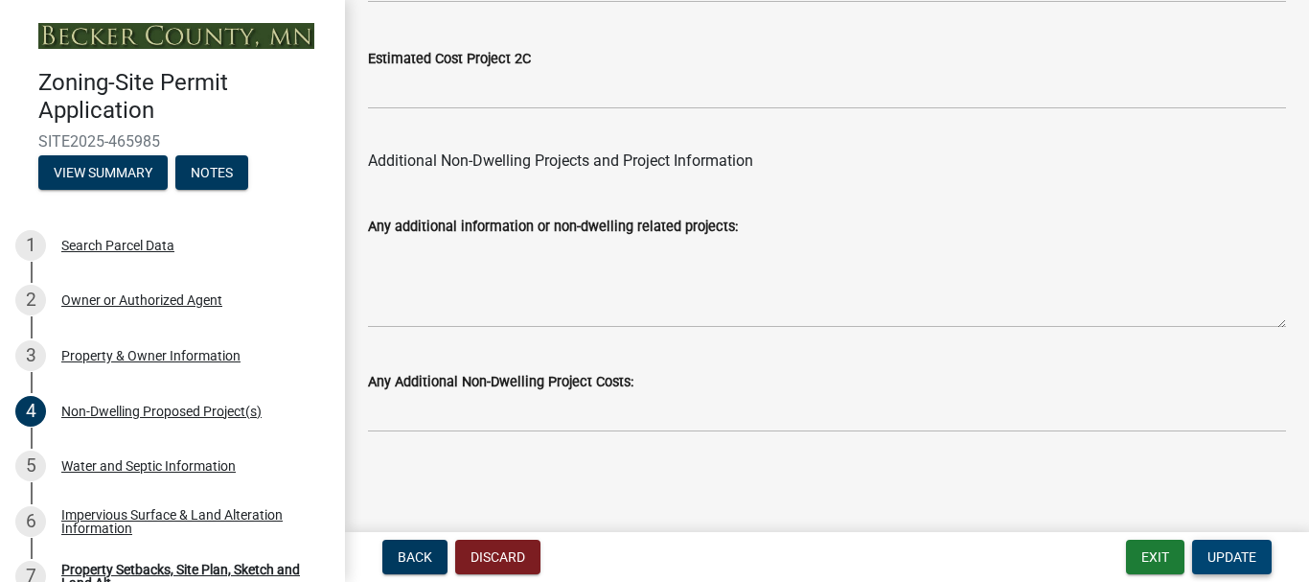
click at [1237, 547] on button "Update" at bounding box center [1232, 557] width 80 height 34
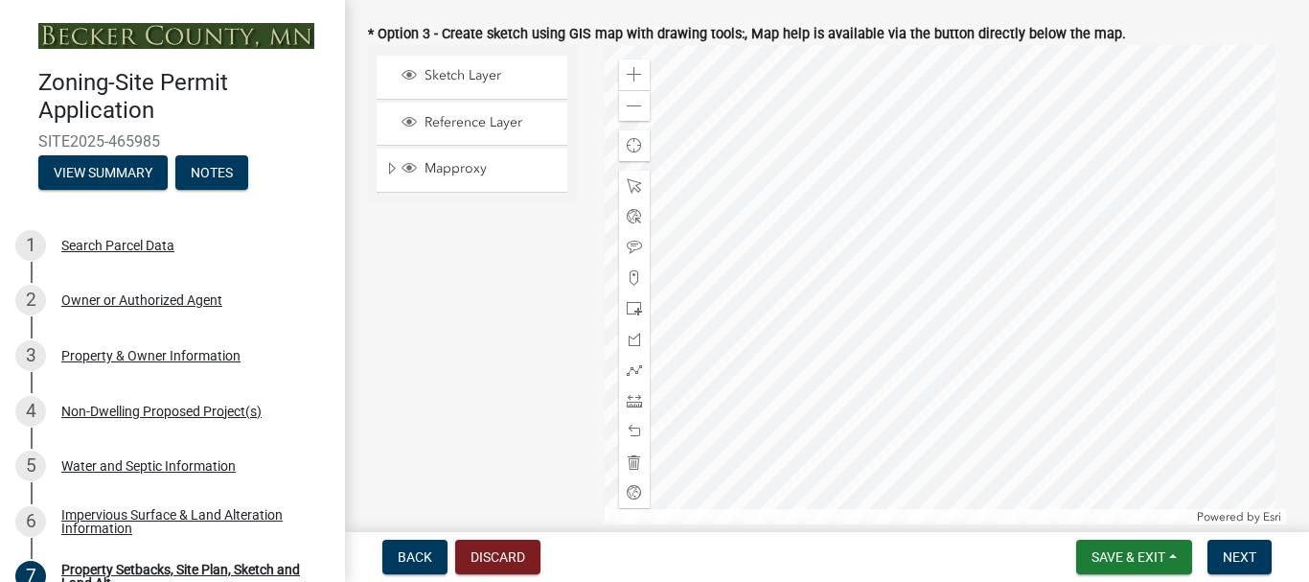
scroll to position [767, 0]
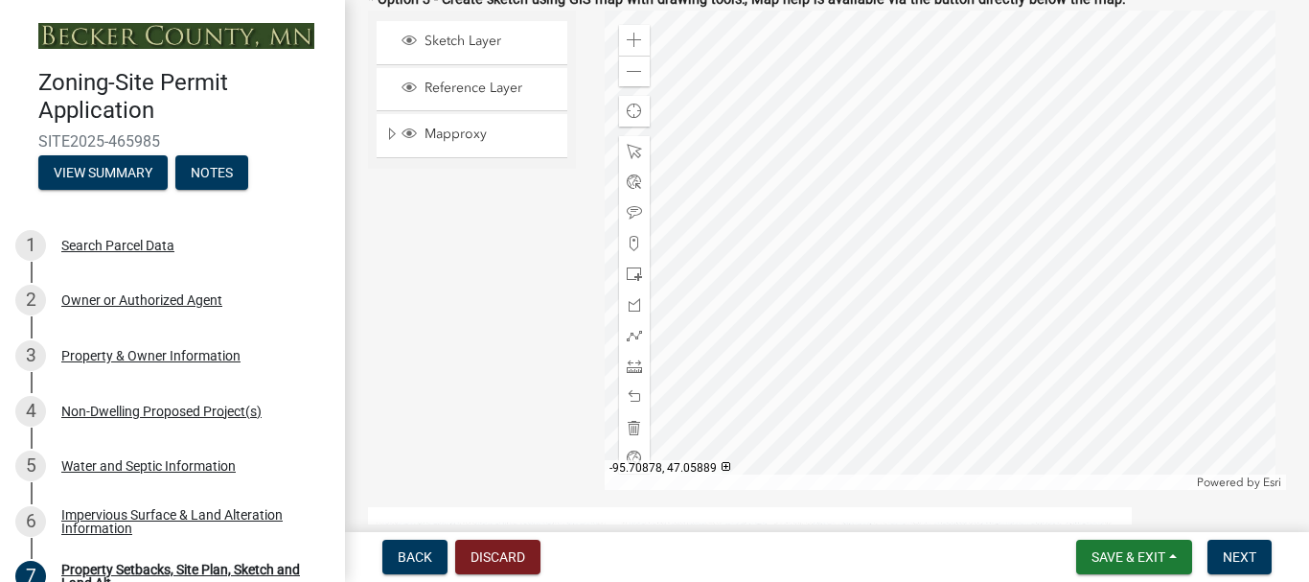
click at [925, 278] on div at bounding box center [945, 250] width 681 height 479
click at [1045, 100] on div at bounding box center [945, 250] width 681 height 479
drag, startPoint x: 457, startPoint y: 223, endPoint x: 446, endPoint y: 285, distance: 62.4
click at [446, 285] on div "Sketch Layer Reference Layer Mapproxy Roads Parcels Lakes Towns Sections Townsh…" at bounding box center [472, 250] width 237 height 479
click at [628, 276] on span at bounding box center [634, 273] width 15 height 15
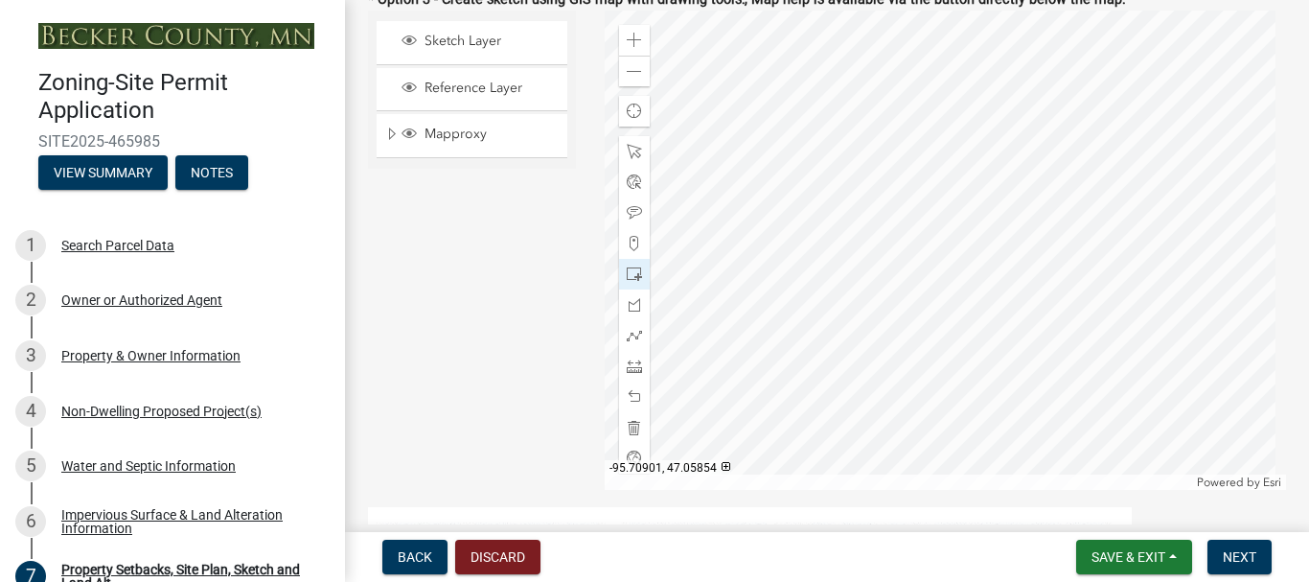
click at [894, 310] on div at bounding box center [945, 250] width 681 height 479
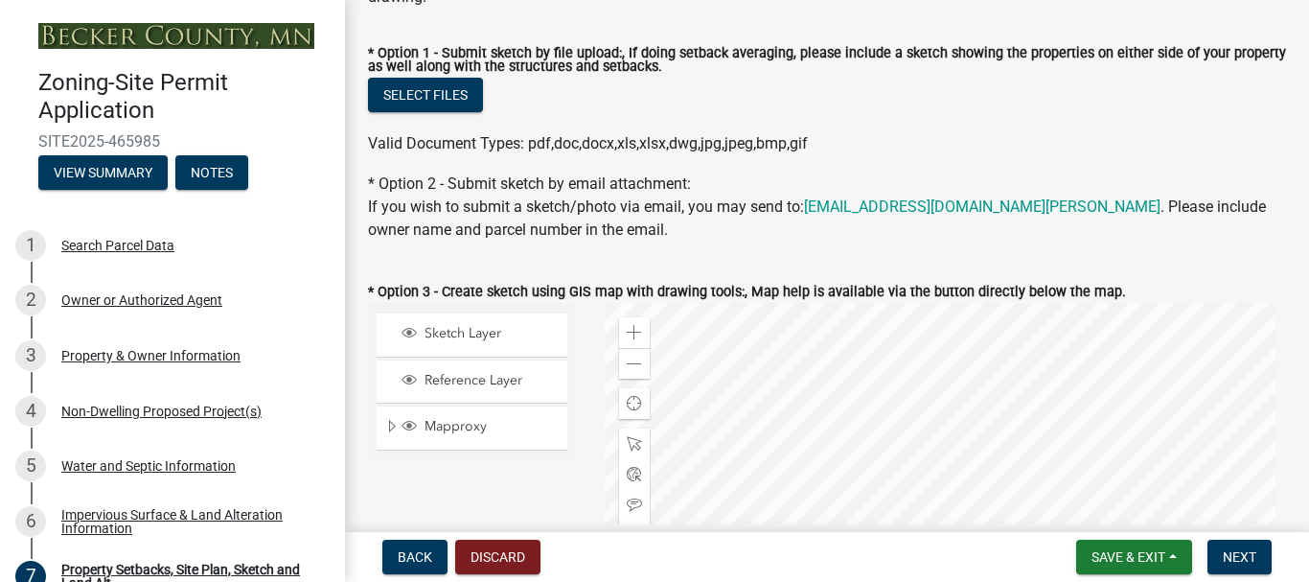
scroll to position [479, 0]
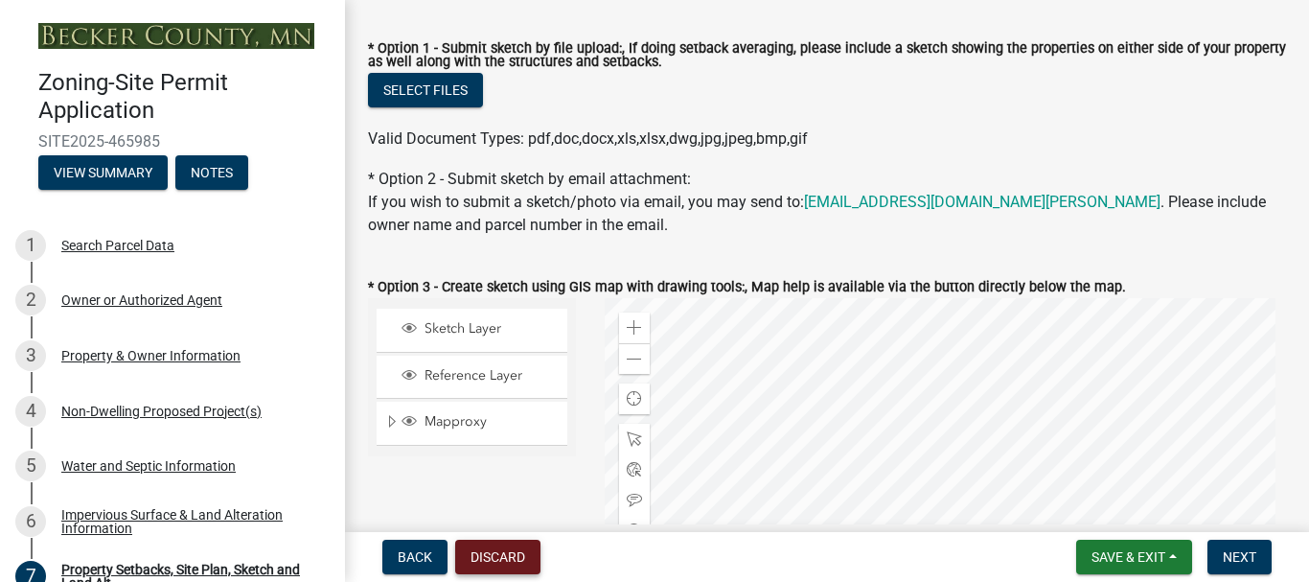
click at [498, 553] on button "Discard" at bounding box center [497, 557] width 85 height 34
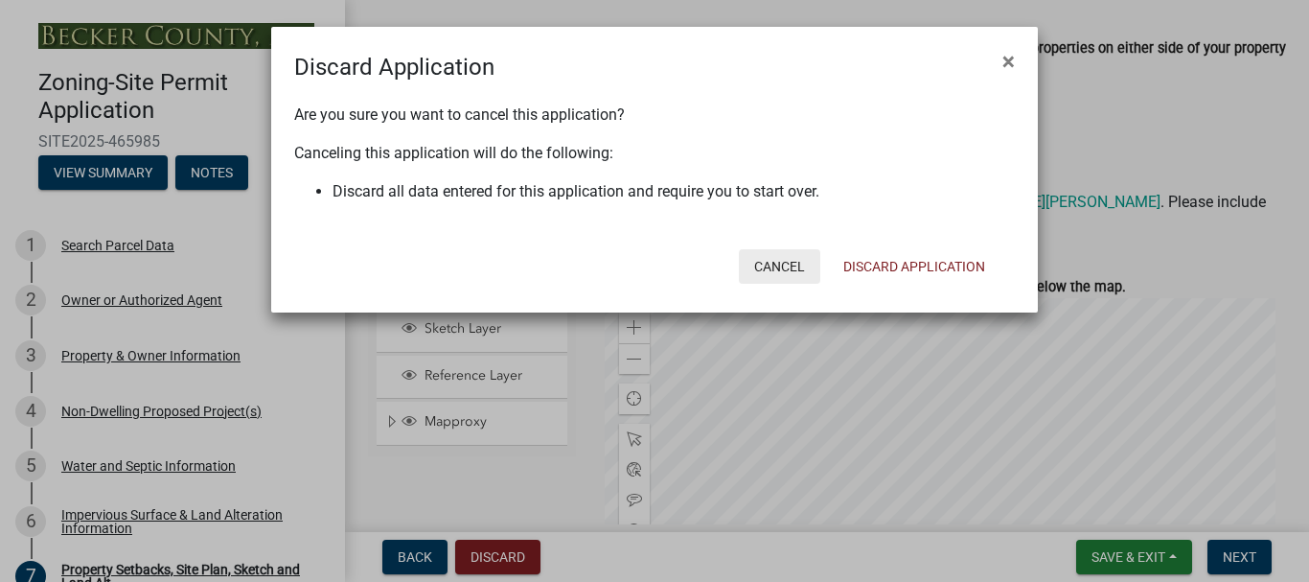
click at [782, 261] on button "Cancel" at bounding box center [779, 266] width 81 height 34
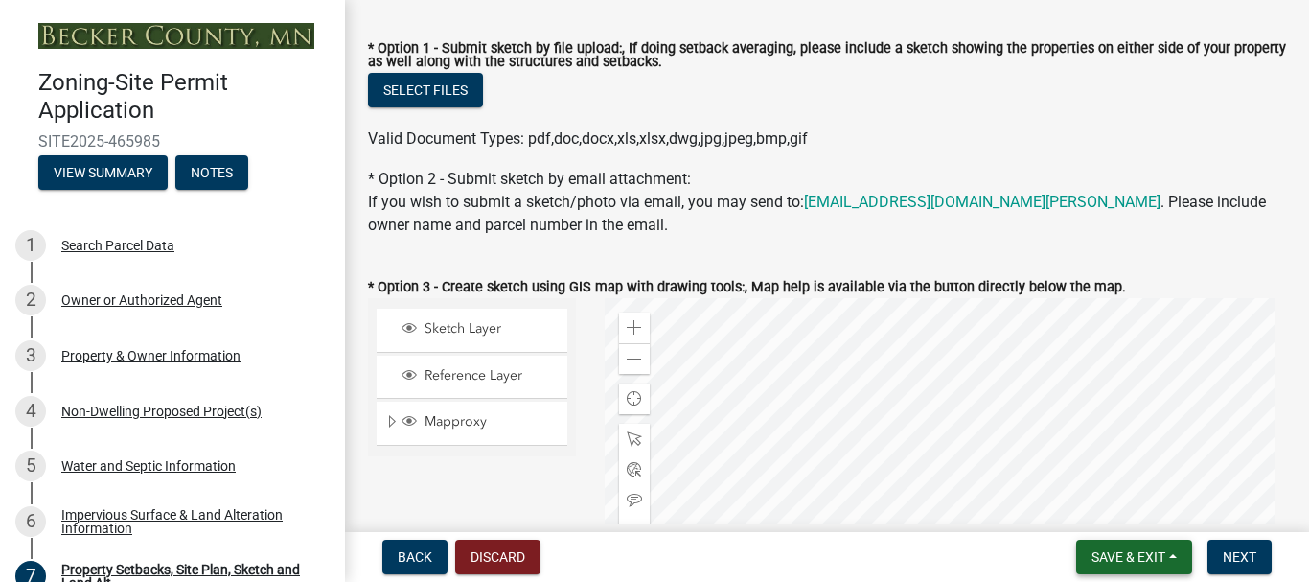
click at [1141, 557] on span "Save & Exit" at bounding box center [1128, 556] width 74 height 15
click at [1106, 498] on button "Save & Exit" at bounding box center [1115, 507] width 153 height 46
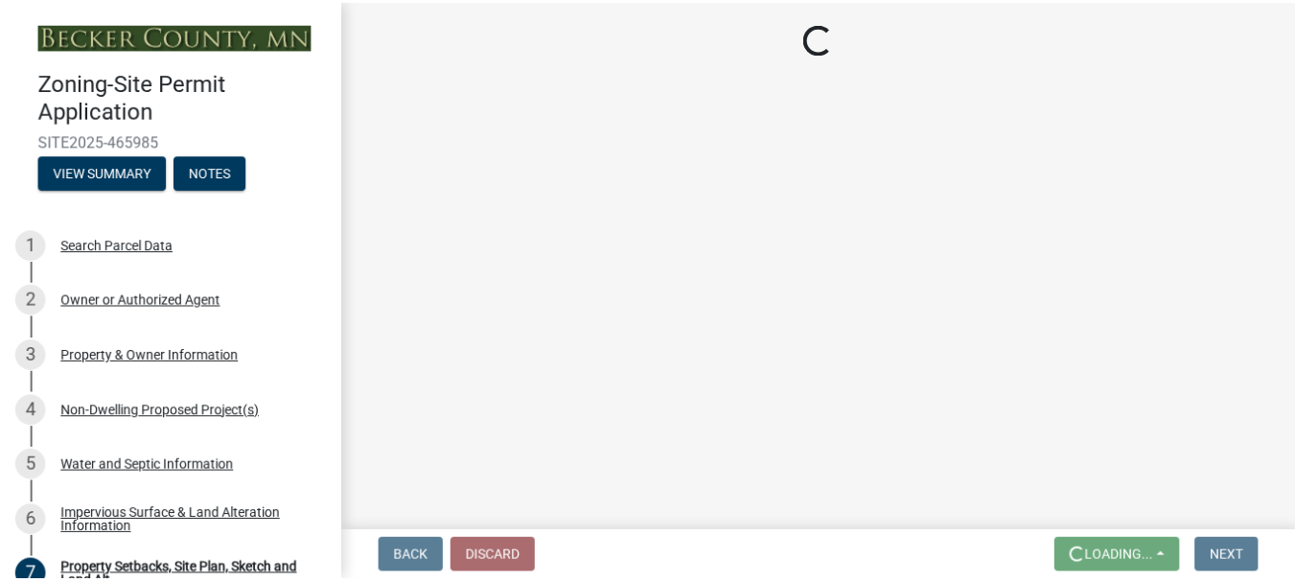
scroll to position [0, 0]
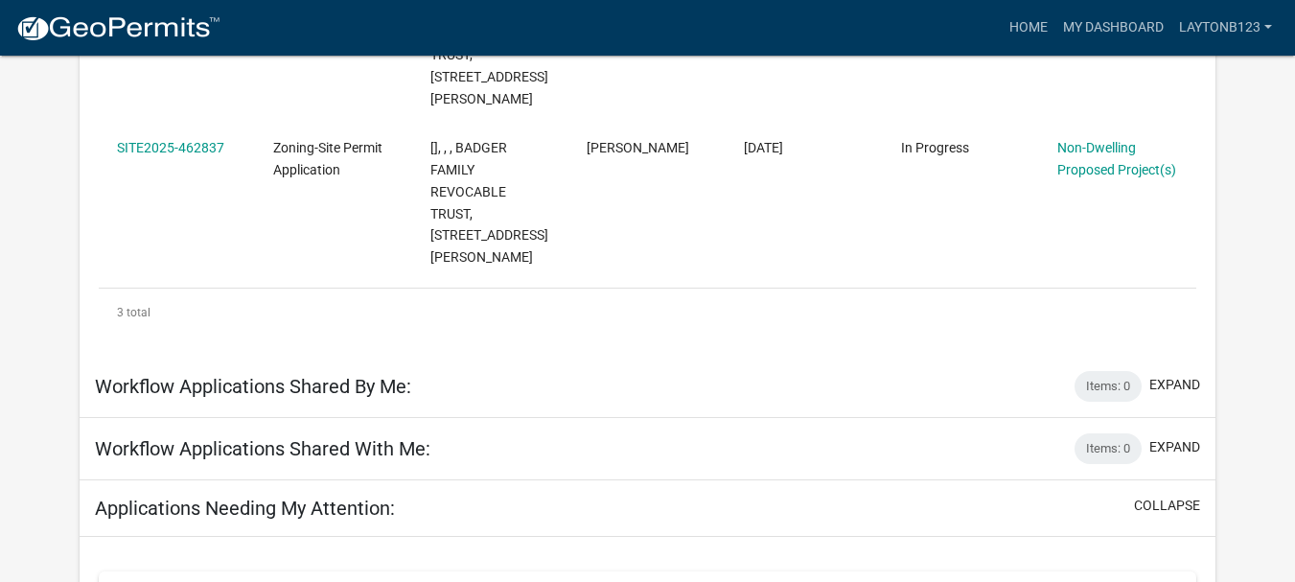
scroll to position [637, 0]
